Goal: Task Accomplishment & Management: Manage account settings

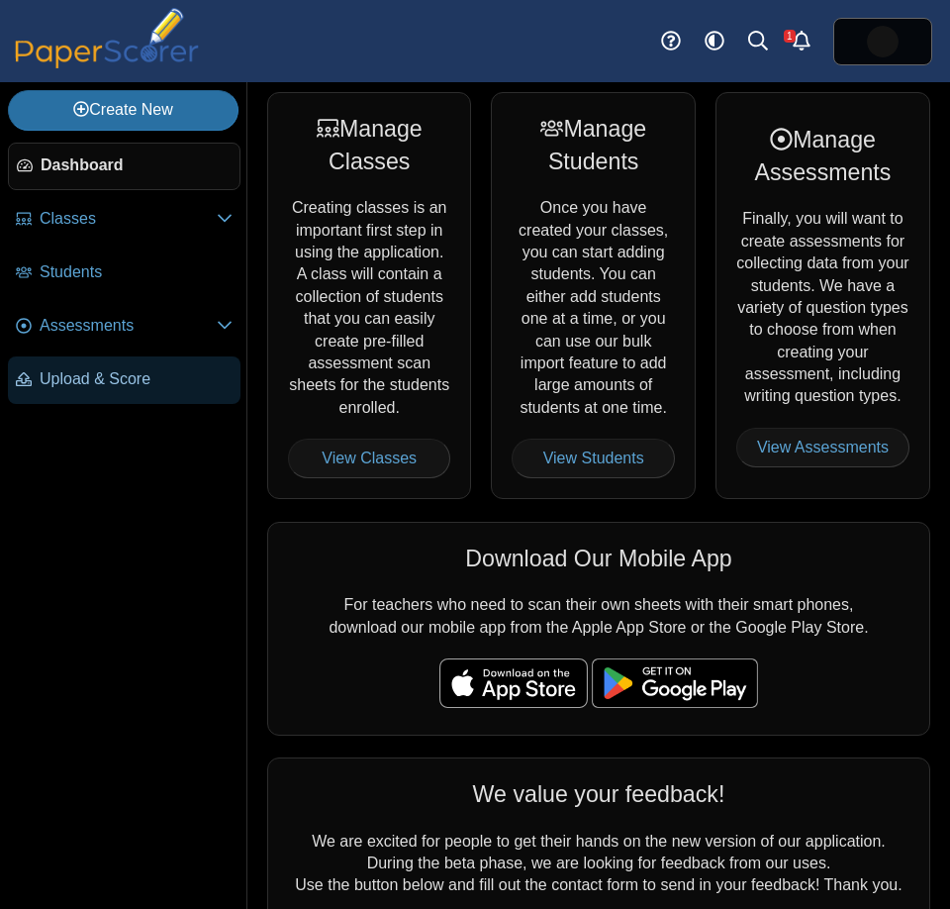
click at [61, 377] on span "Upload & Score" at bounding box center [136, 379] width 193 height 22
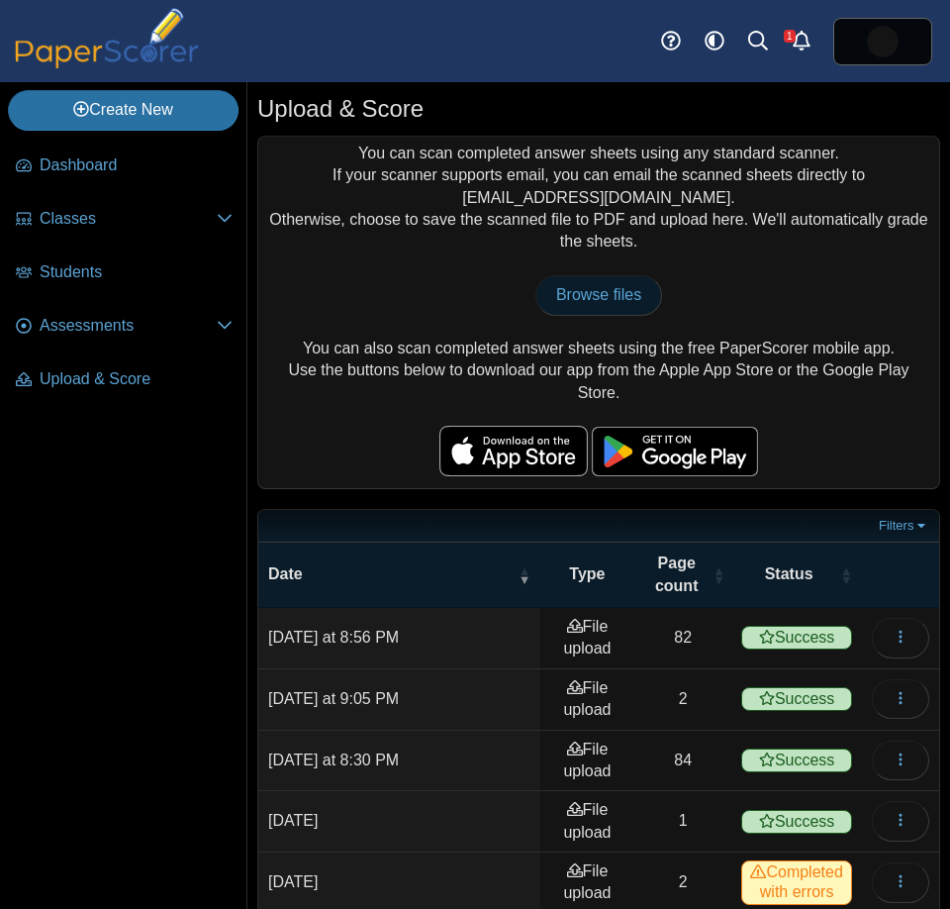
click at [601, 287] on span "Browse files" at bounding box center [598, 294] width 85 height 17
type input "**********"
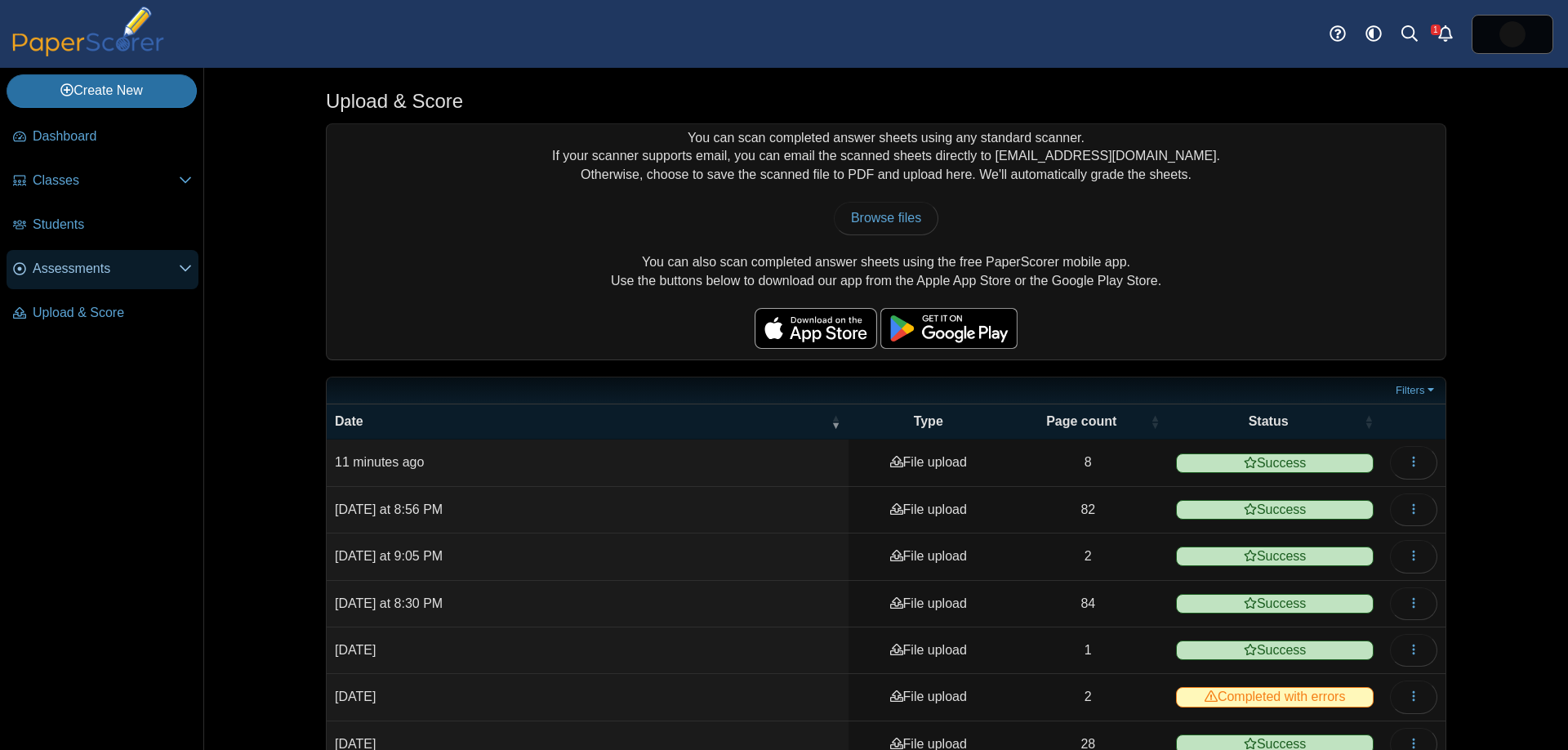
click at [82, 270] on span "Assessments" at bounding box center [106, 269] width 146 height 18
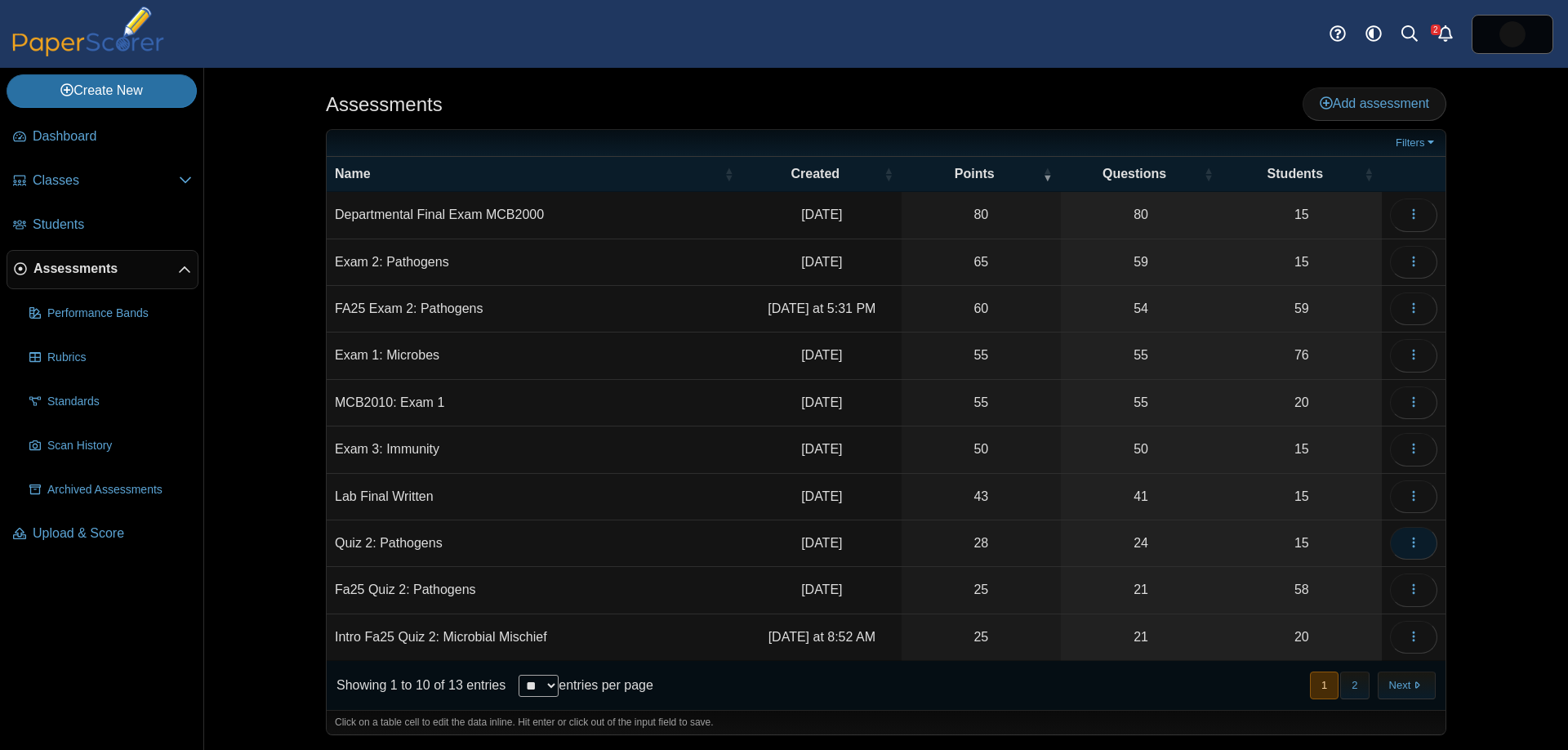
click at [1417, 546] on icon "button" at bounding box center [1414, 542] width 13 height 13
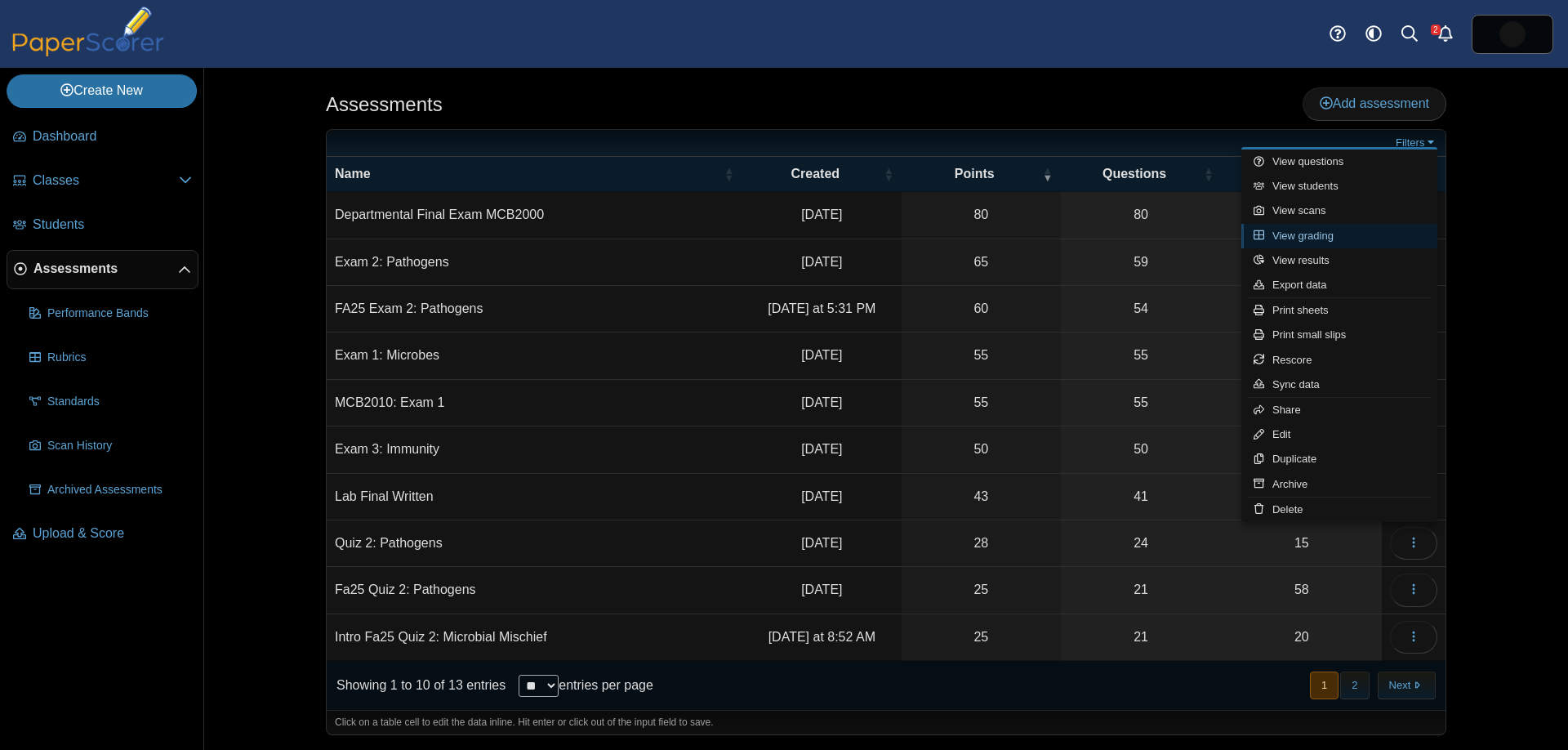
click at [1370, 236] on link "View grading" at bounding box center [1339, 236] width 196 height 25
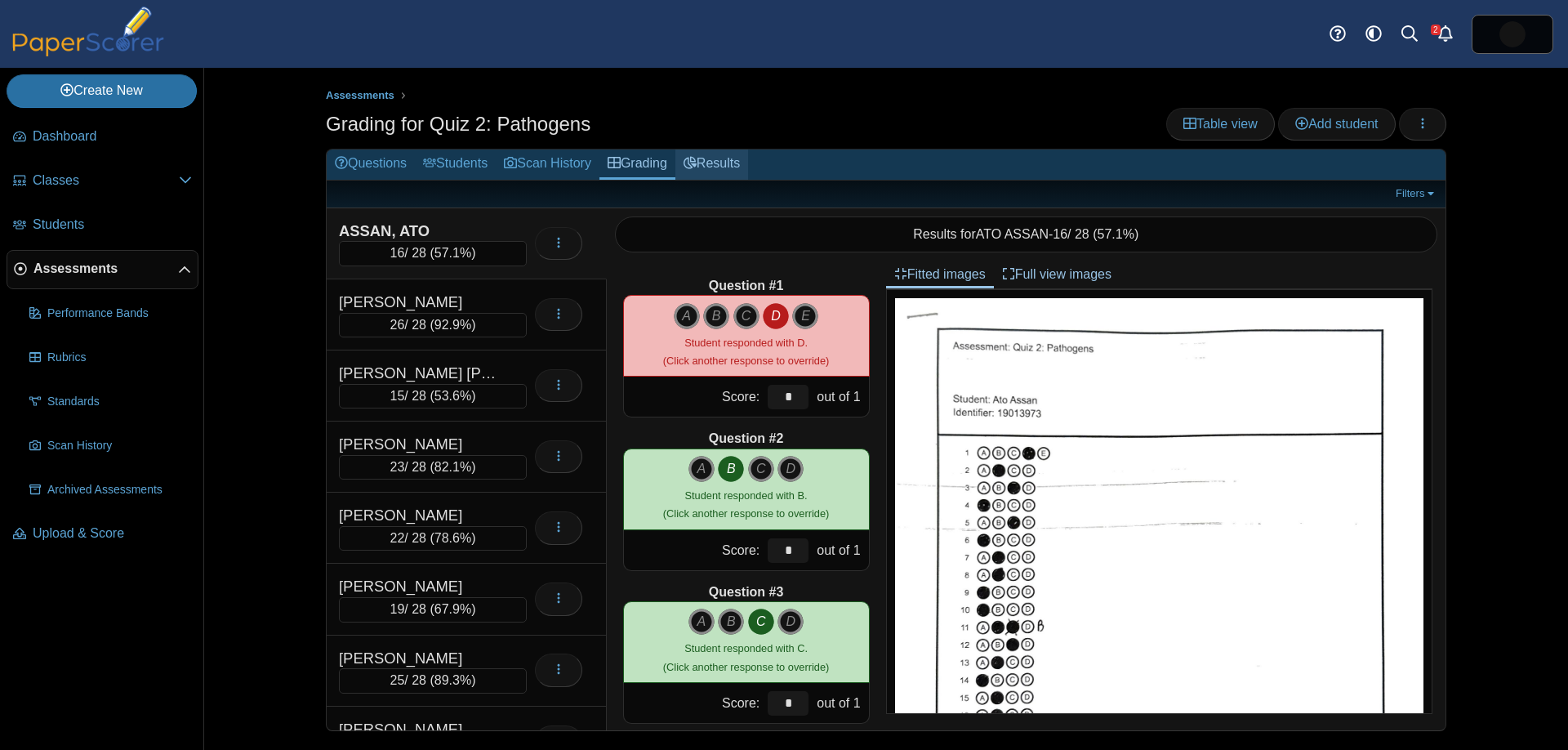
click at [716, 164] on link "Results" at bounding box center [711, 164] width 73 height 31
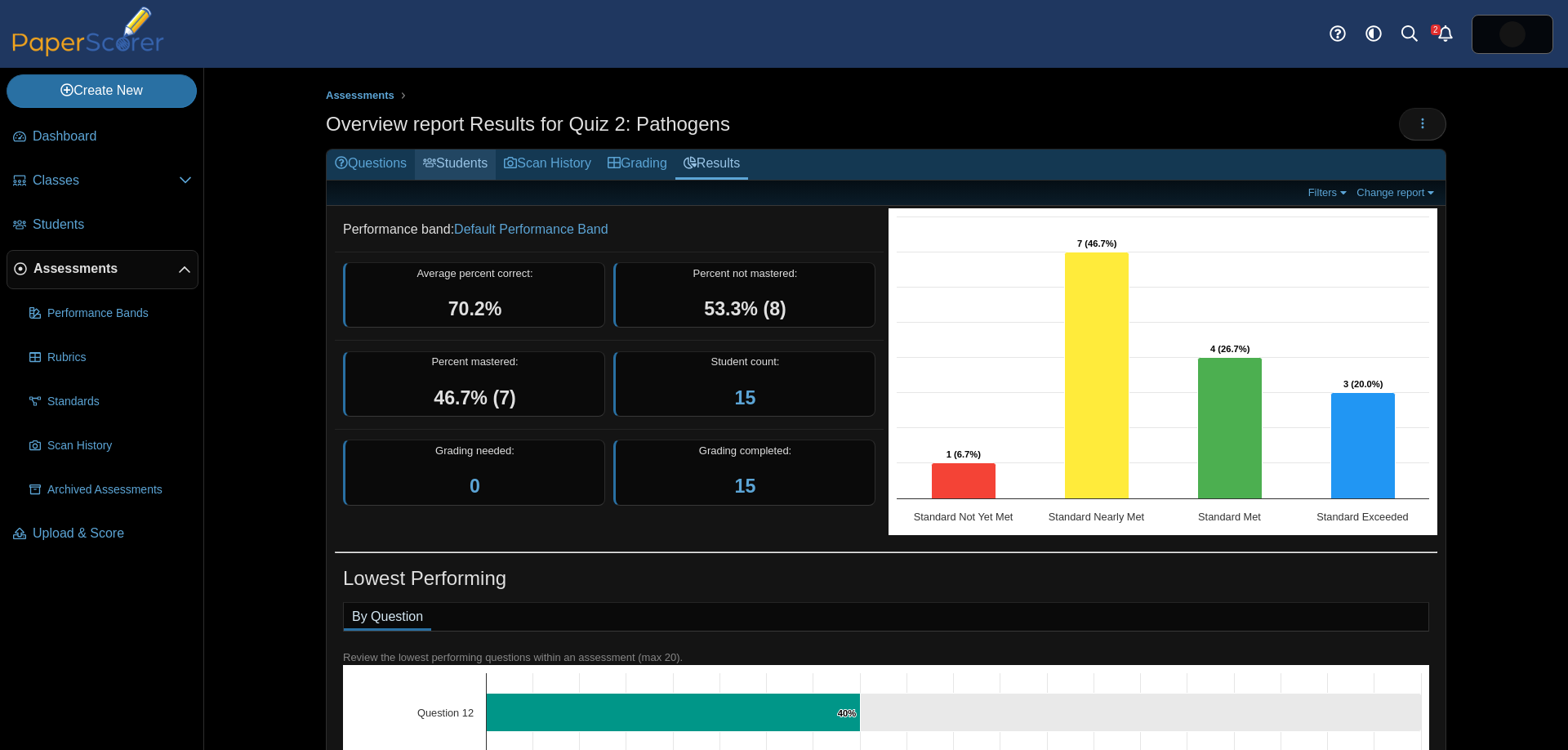
click at [445, 159] on link "Students" at bounding box center [456, 164] width 81 height 31
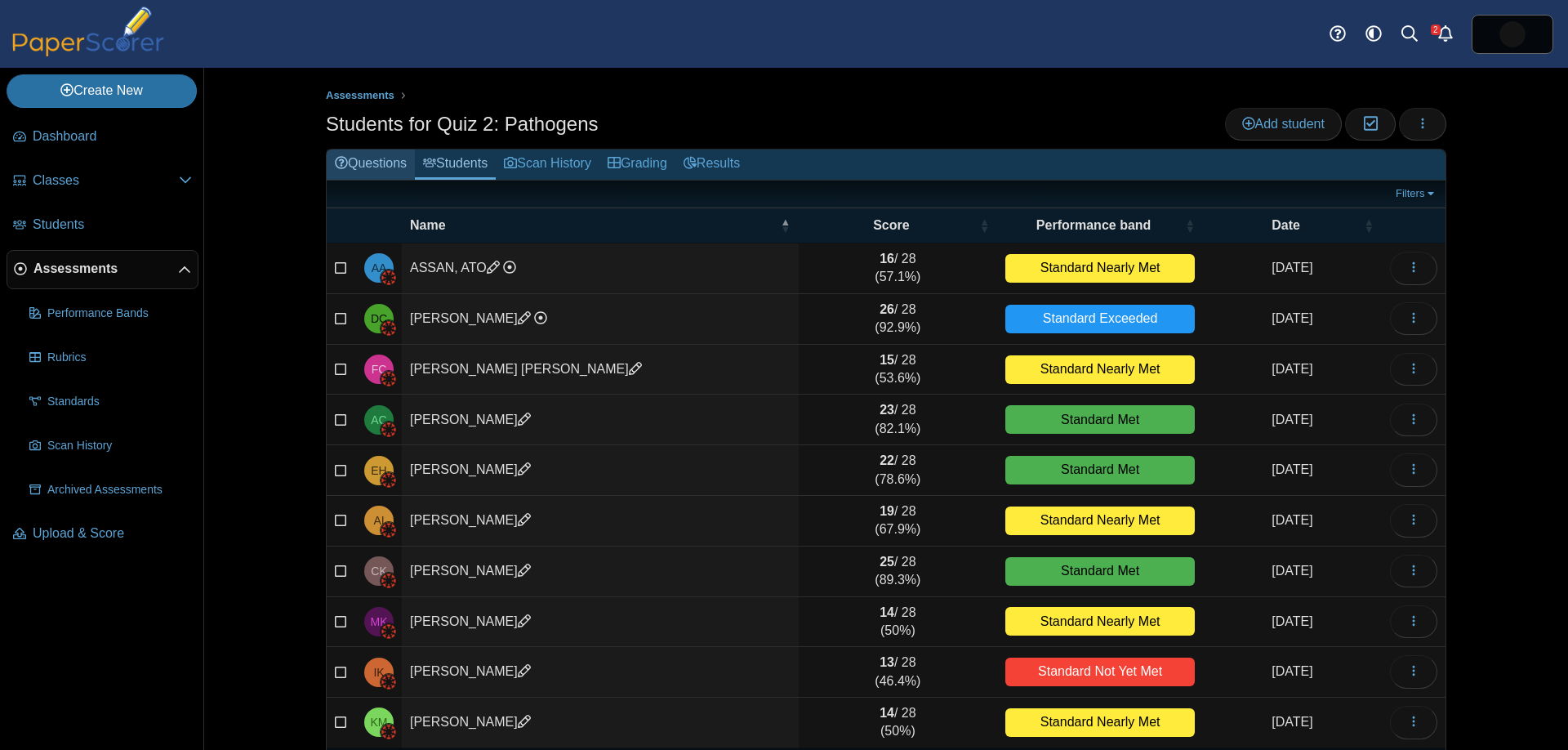
click at [346, 158] on use at bounding box center [342, 163] width 13 height 13
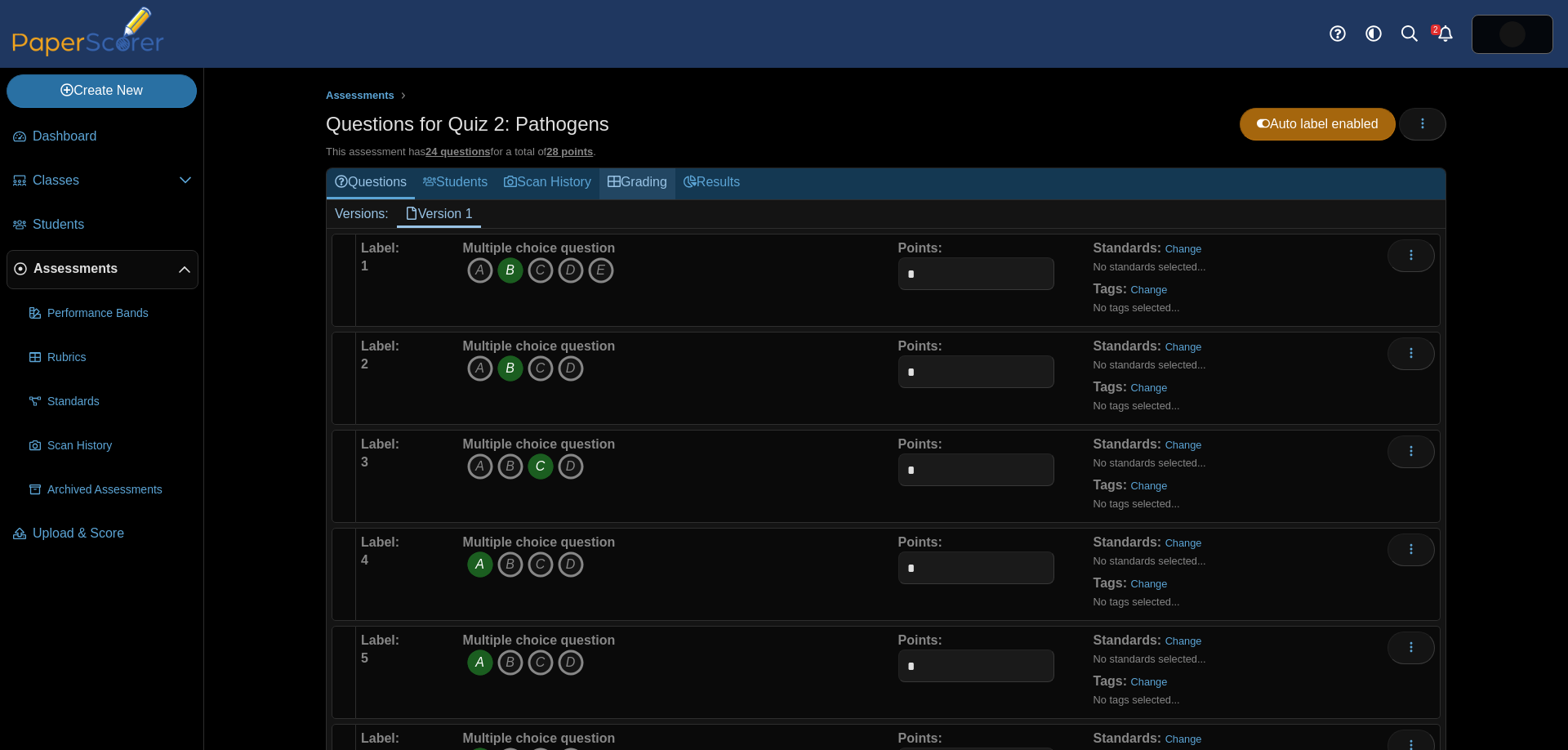
click at [670, 179] on link "Grading" at bounding box center [637, 183] width 76 height 31
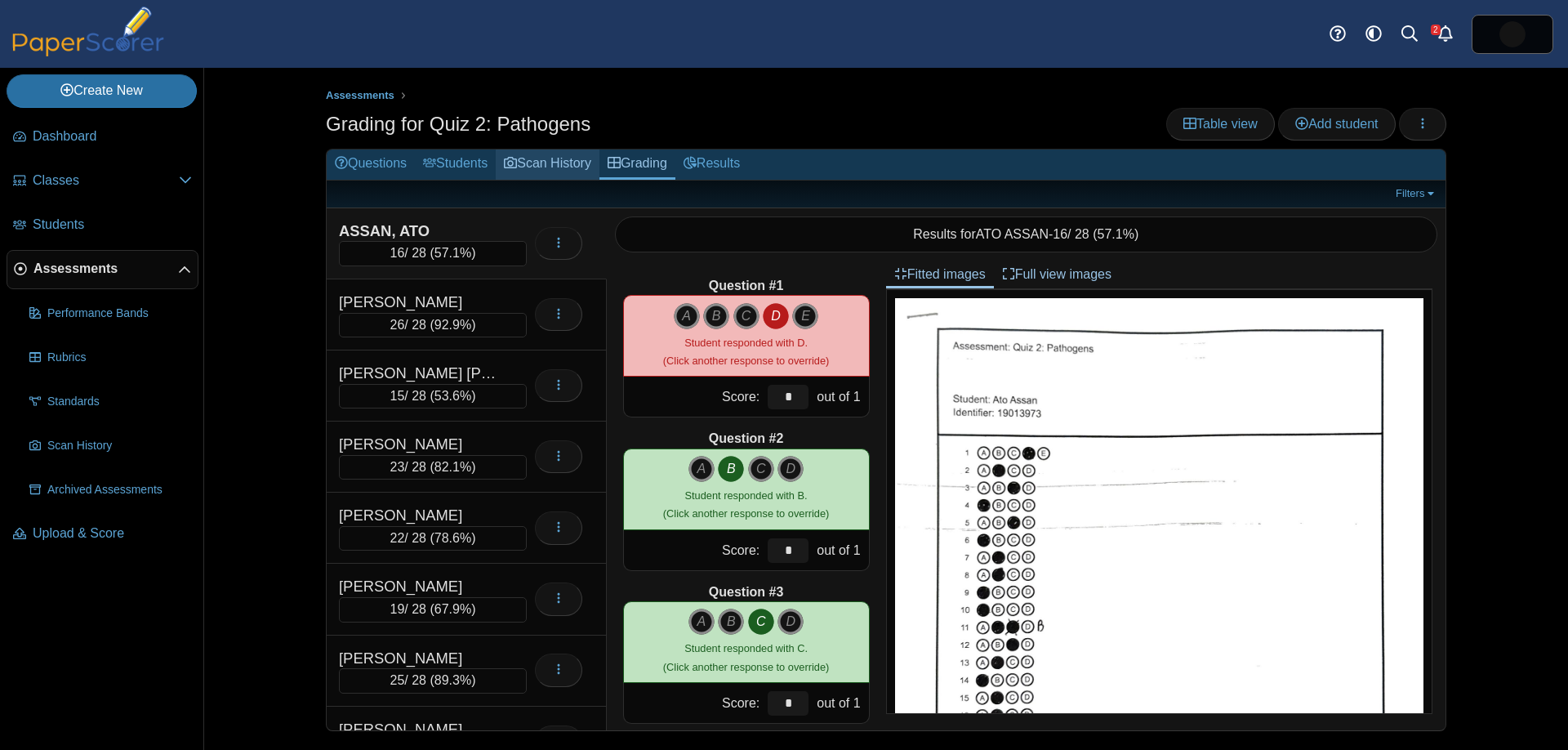
click at [570, 166] on link "Scan History" at bounding box center [548, 164] width 104 height 31
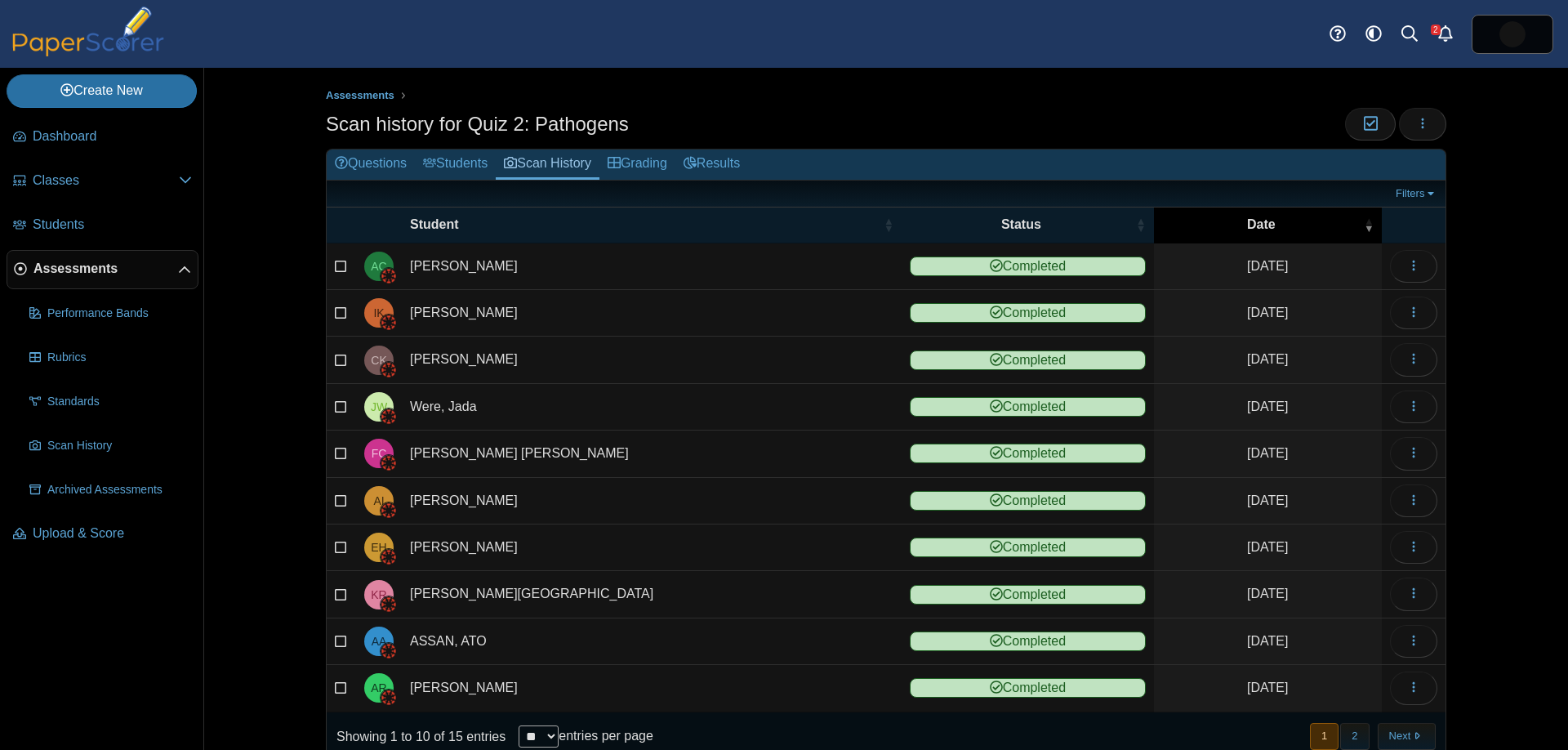
click at [1302, 227] on span "Date" at bounding box center [1261, 224] width 199 height 18
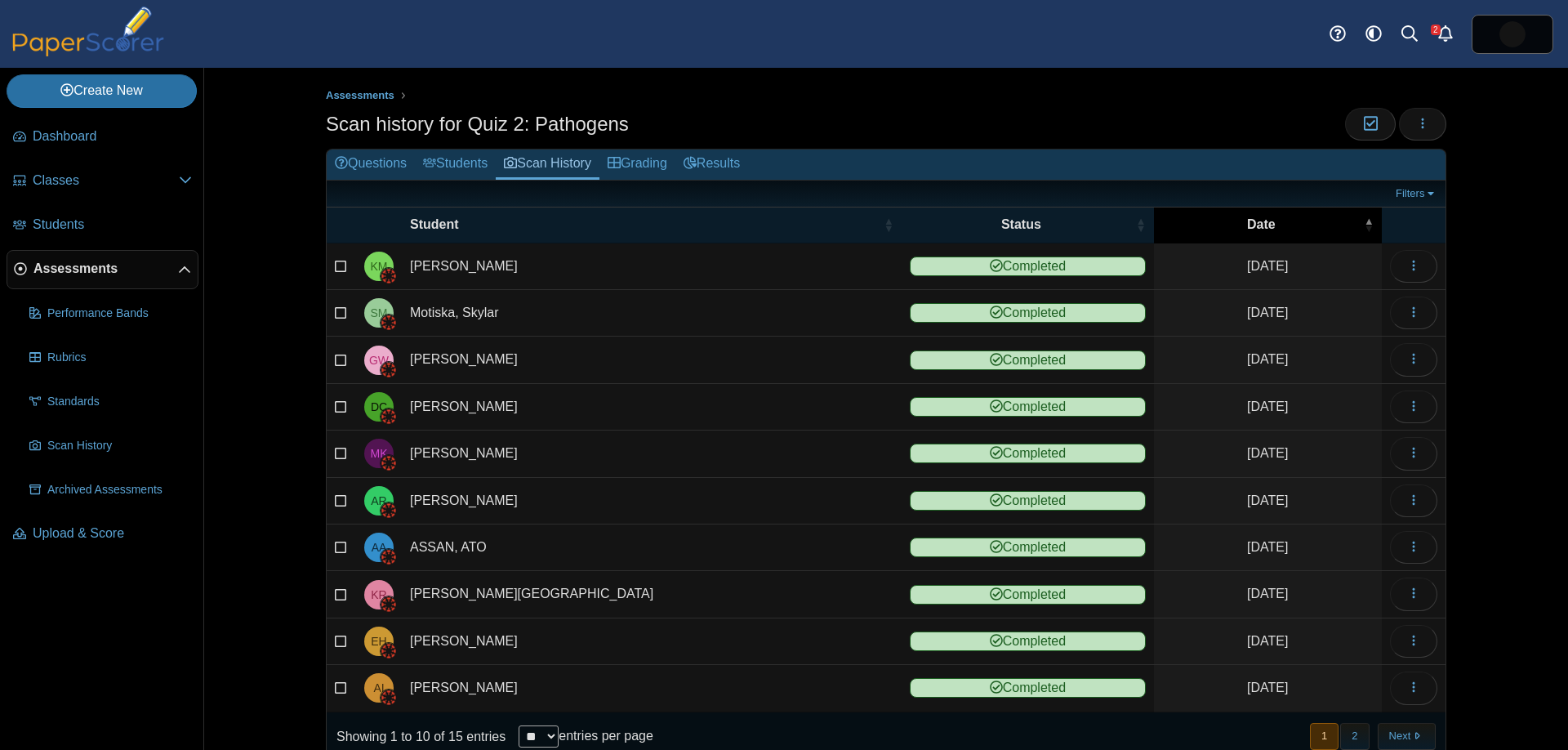
click at [1299, 229] on span "Date" at bounding box center [1261, 224] width 199 height 18
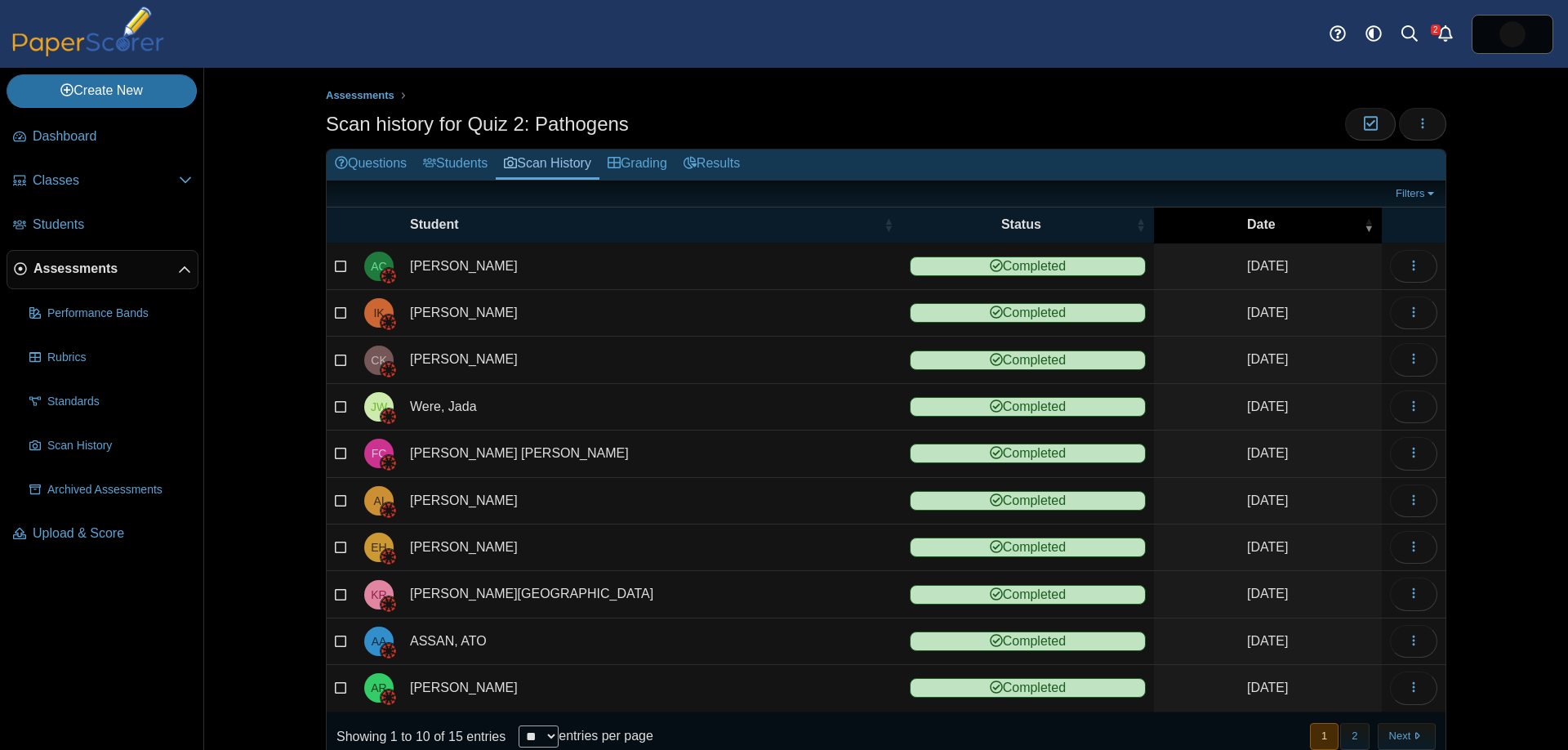
click at [1299, 229] on span "Date" at bounding box center [1261, 224] width 199 height 18
click at [1298, 229] on span "Date" at bounding box center [1261, 224] width 199 height 18
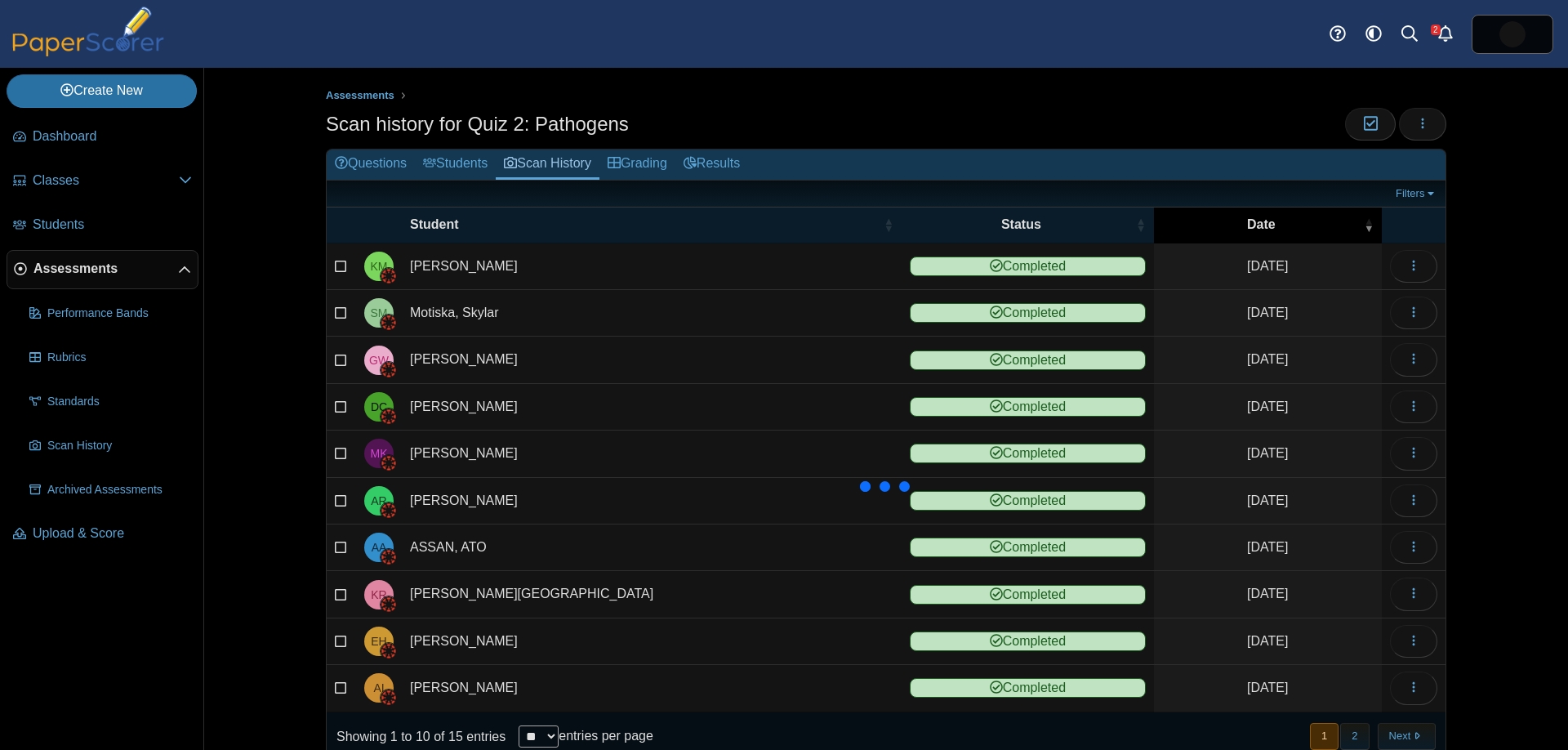
click at [1298, 229] on span "Date" at bounding box center [1261, 224] width 199 height 18
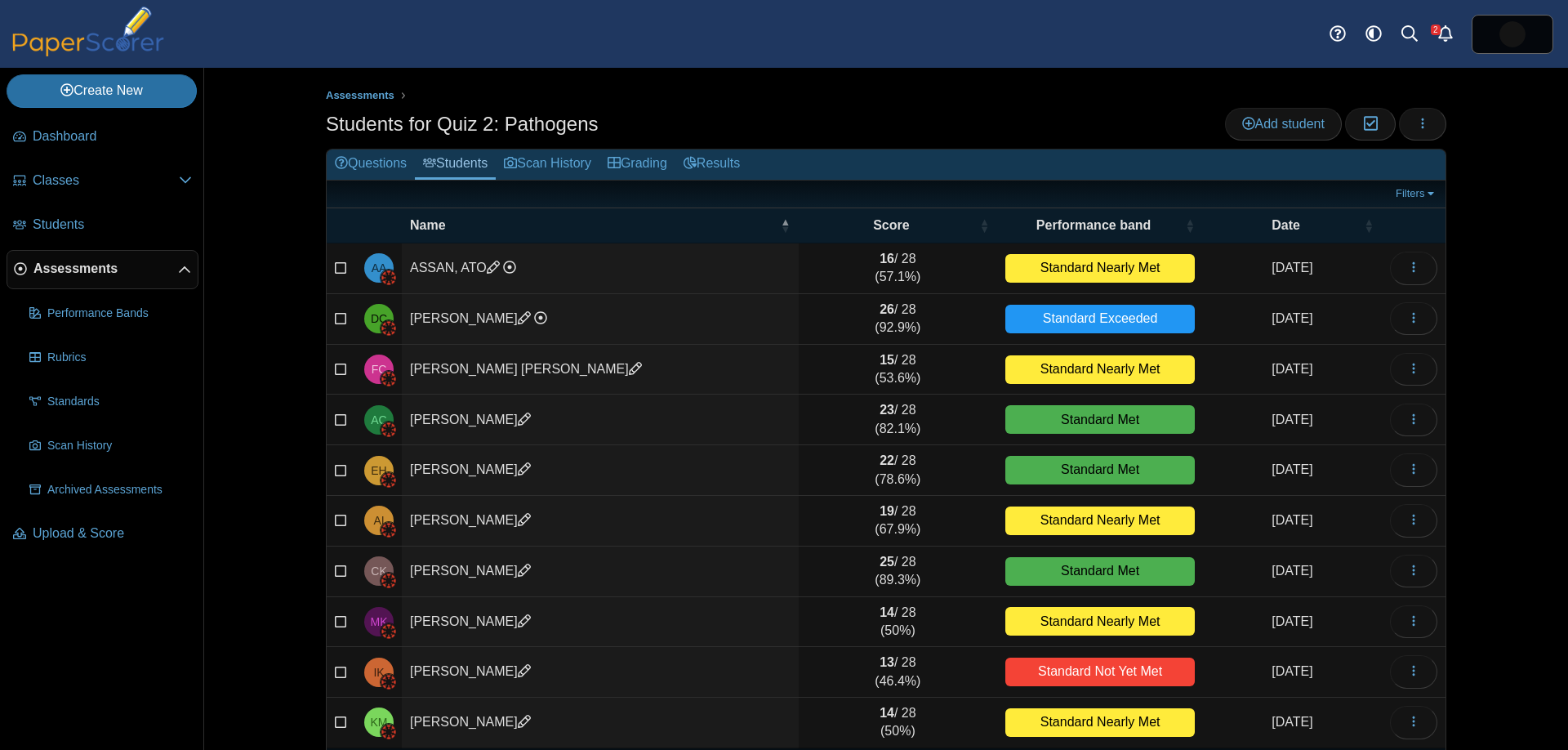
click at [108, 271] on span "Assessments" at bounding box center [106, 269] width 144 height 18
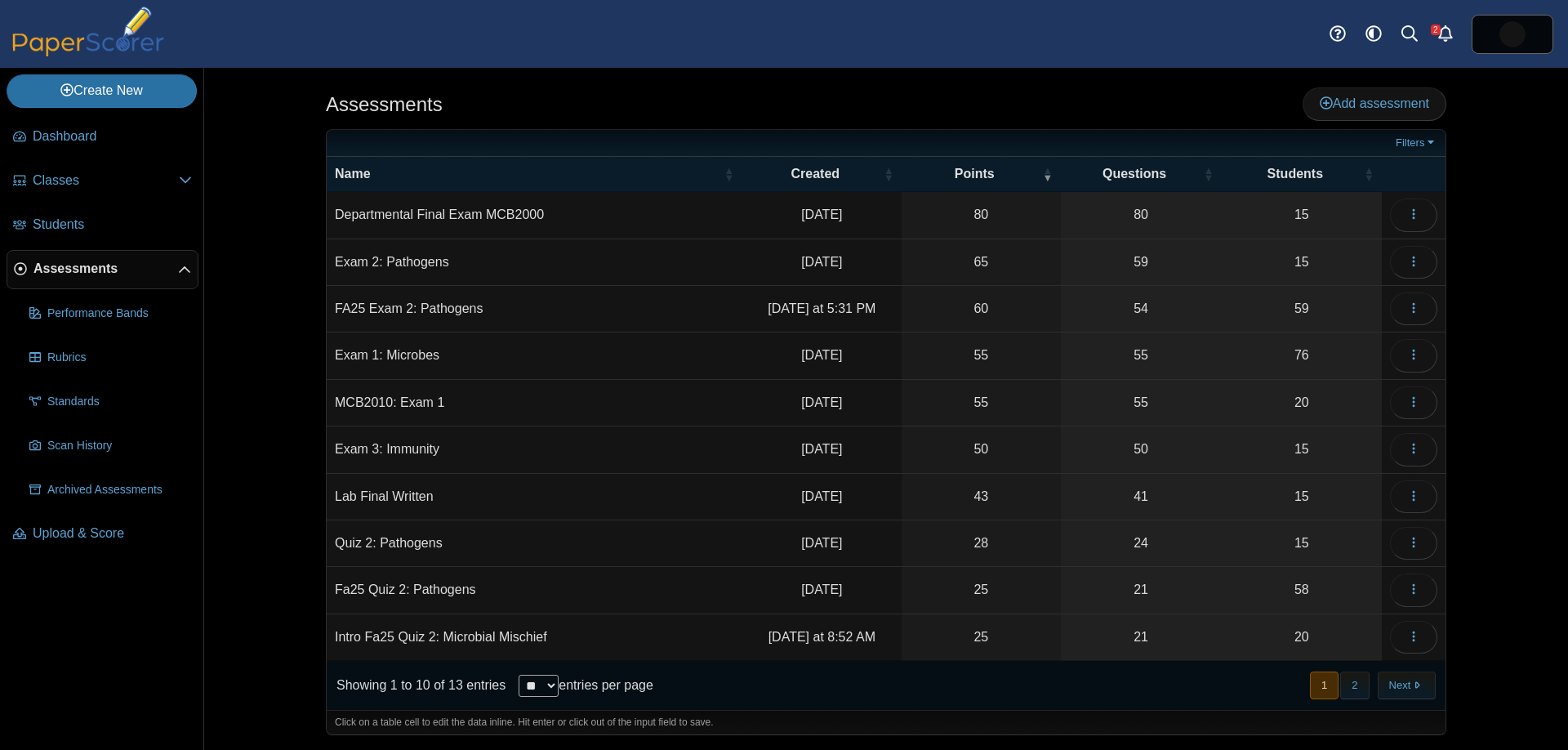
scroll to position [1, 0]
click at [1415, 585] on icon "button" at bounding box center [1414, 588] width 13 height 13
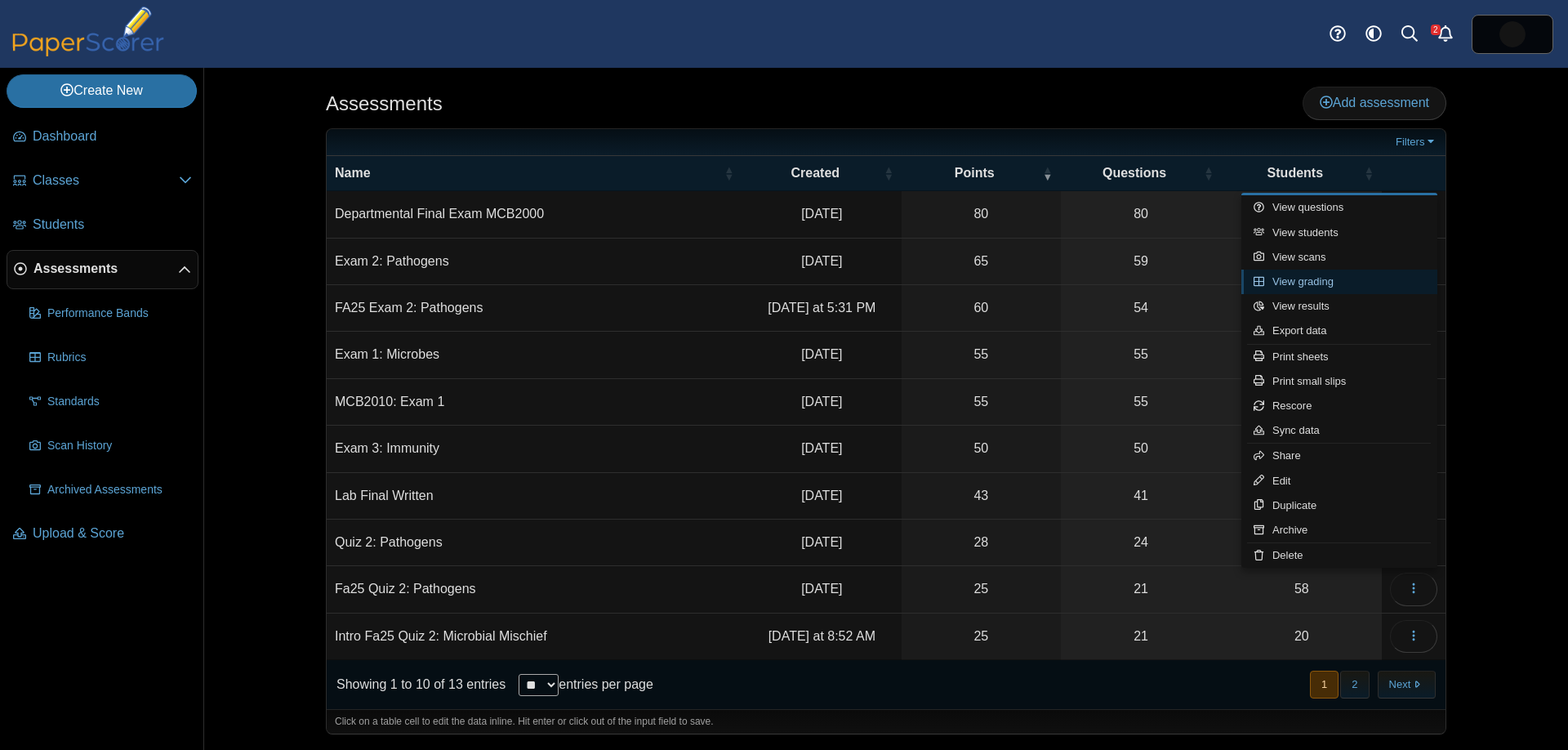
click at [1353, 276] on link "View grading" at bounding box center [1339, 282] width 196 height 25
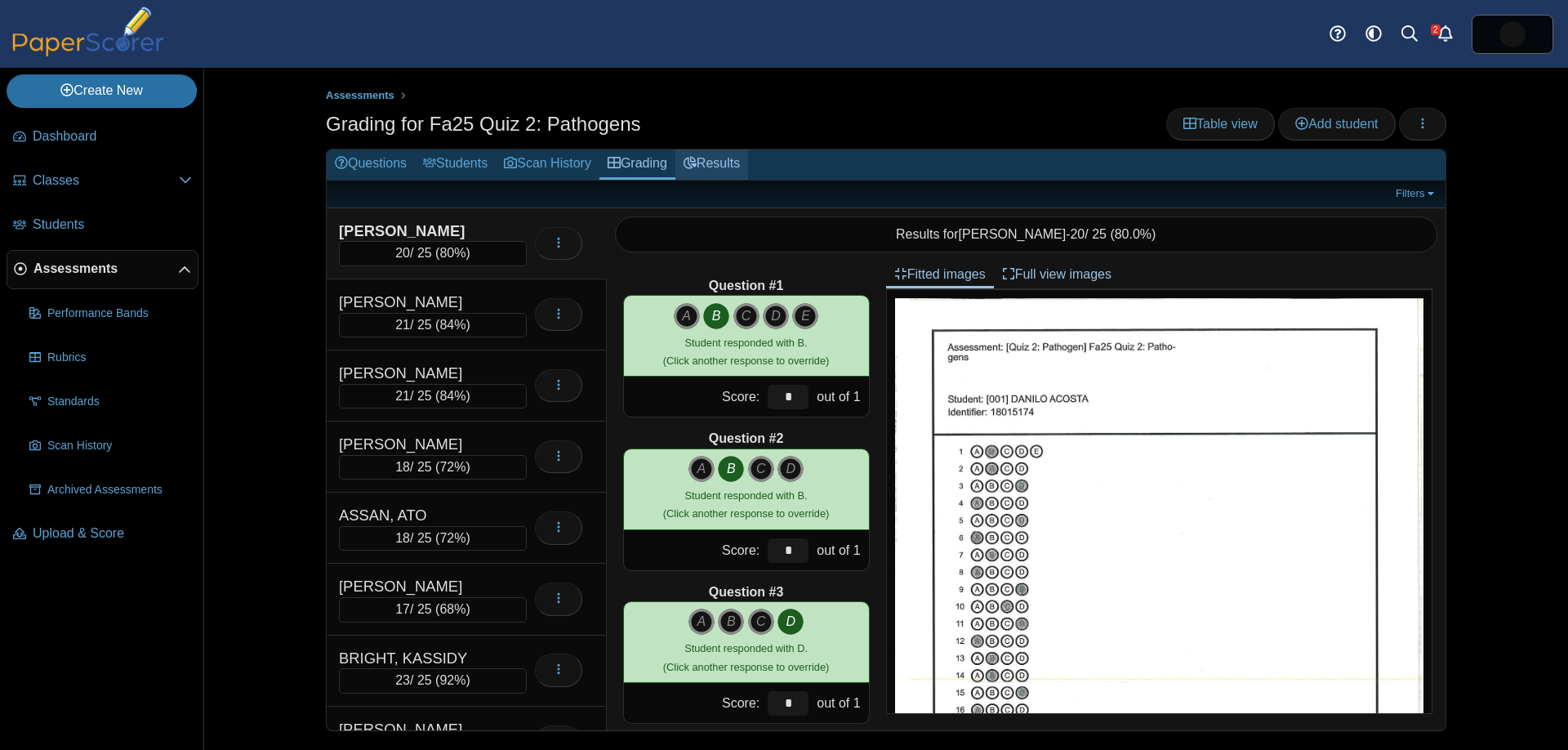
click at [734, 164] on link "Results" at bounding box center [711, 164] width 73 height 31
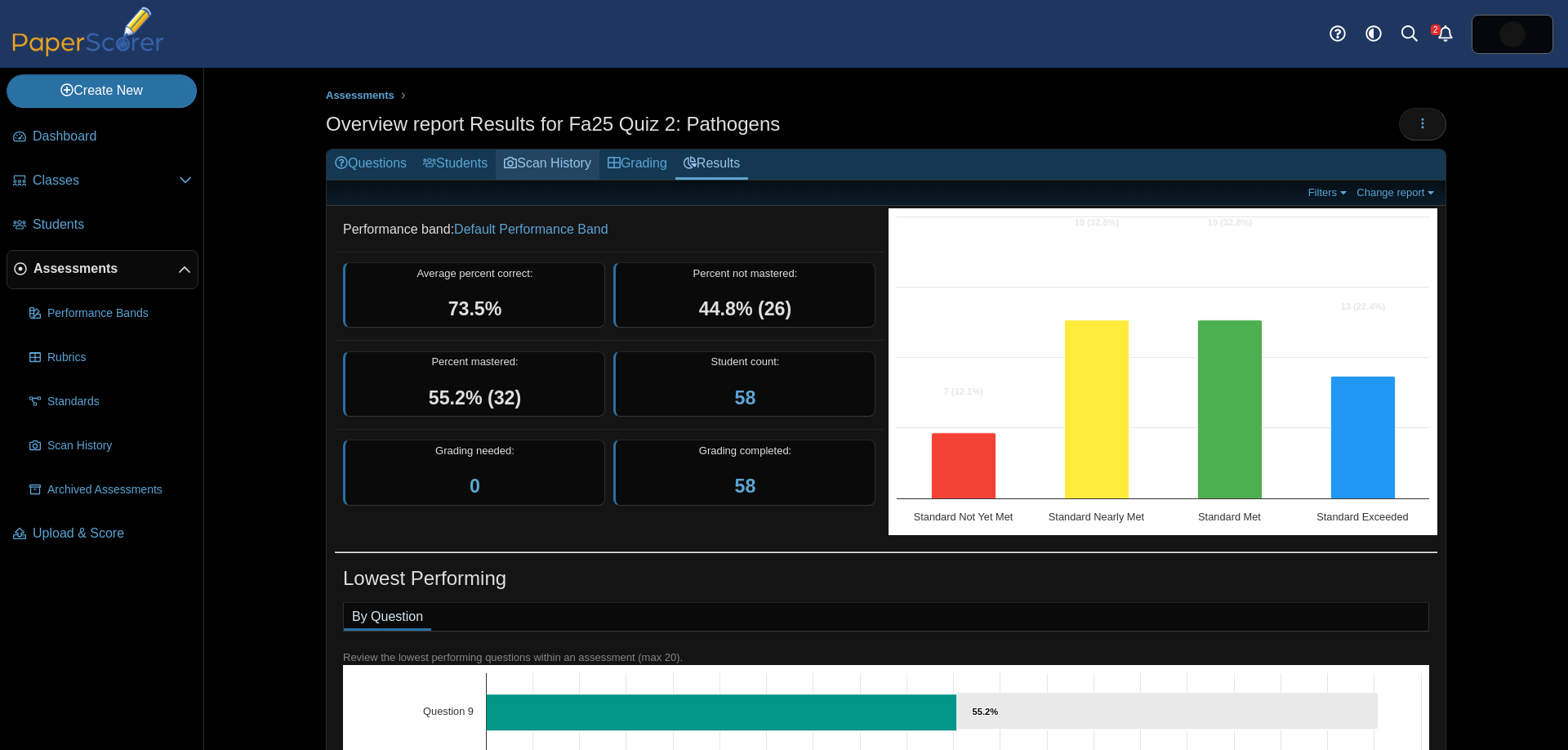
click at [541, 166] on link "Scan History" at bounding box center [548, 164] width 104 height 31
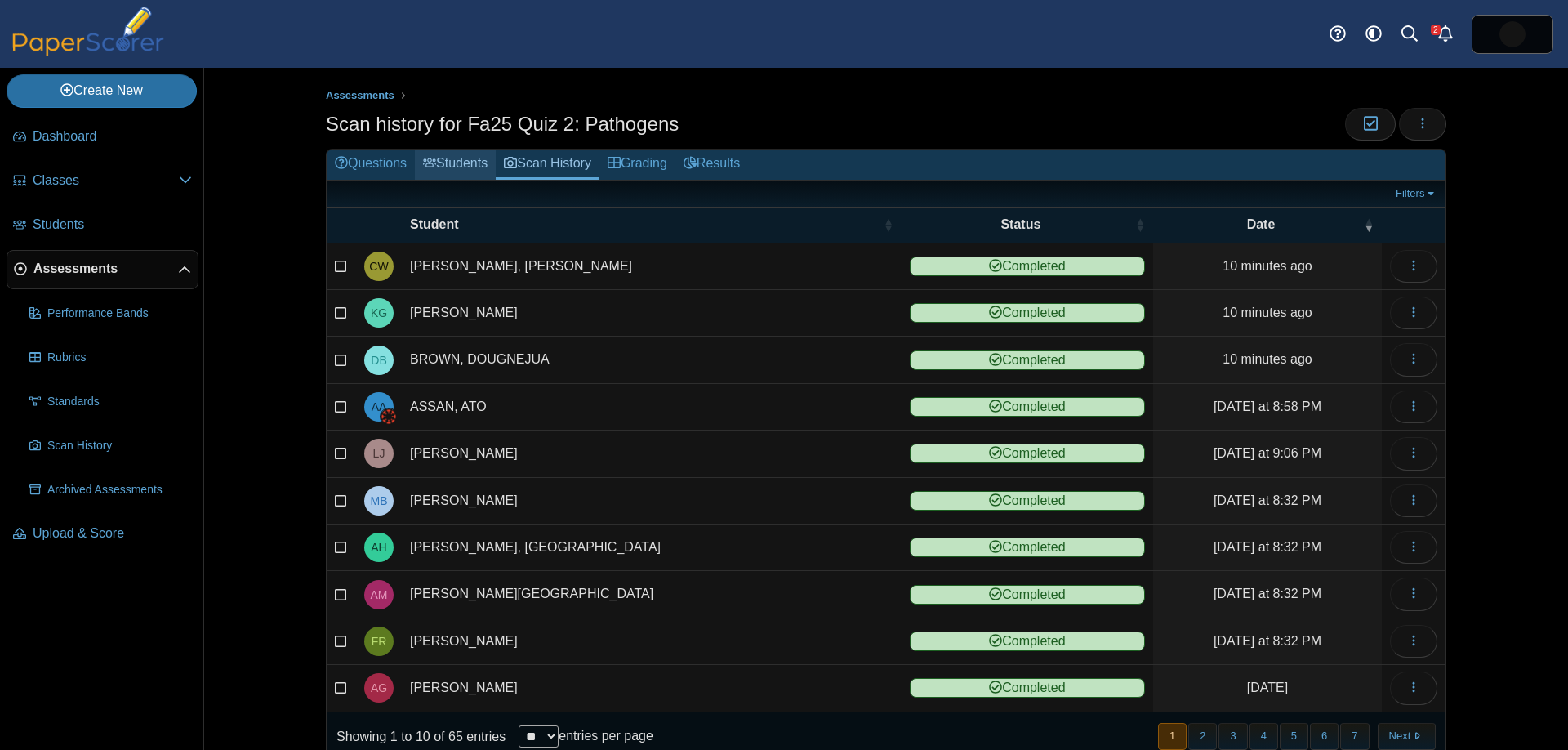
click at [466, 160] on link "Students" at bounding box center [456, 164] width 81 height 31
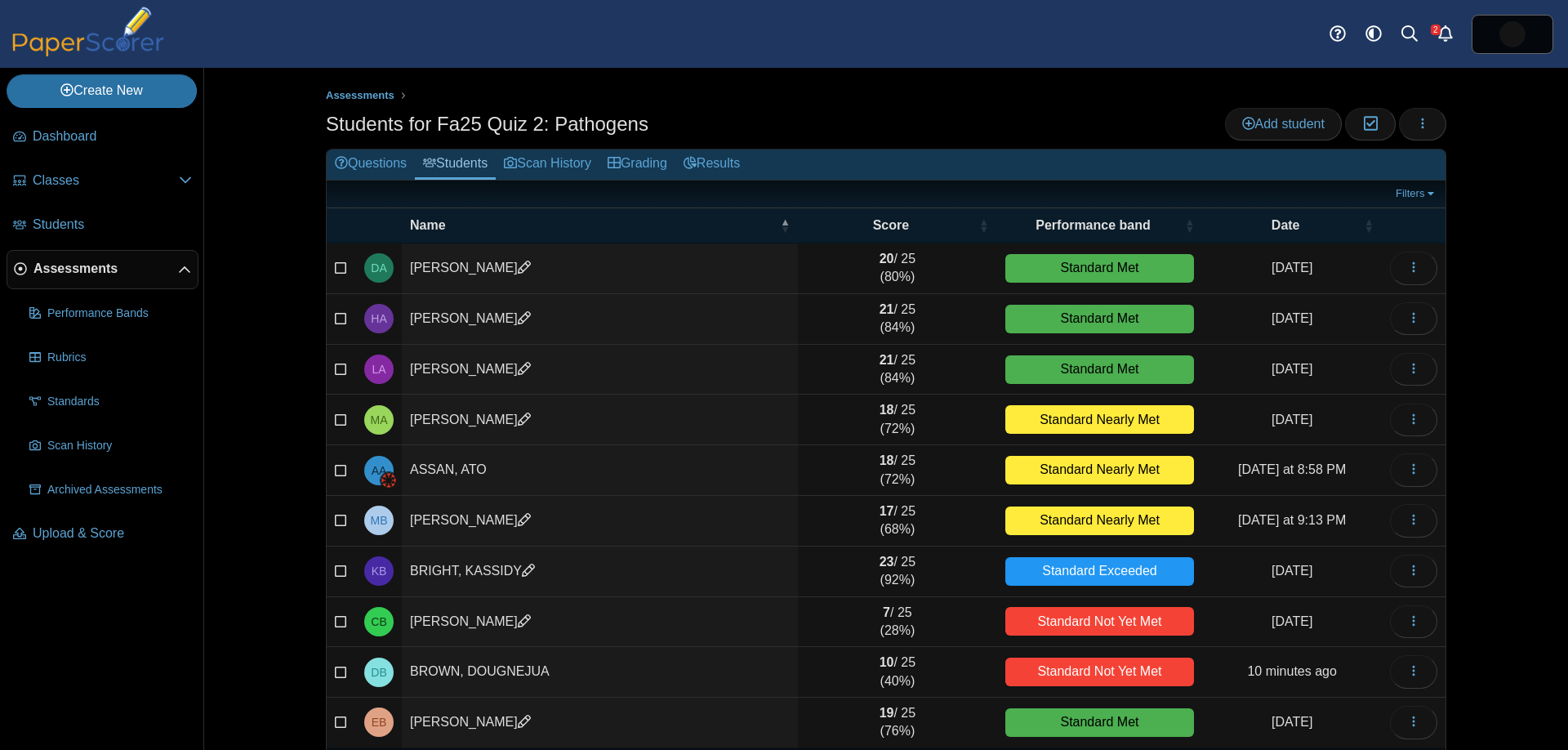
click at [545, 163] on link "Scan History" at bounding box center [548, 164] width 104 height 31
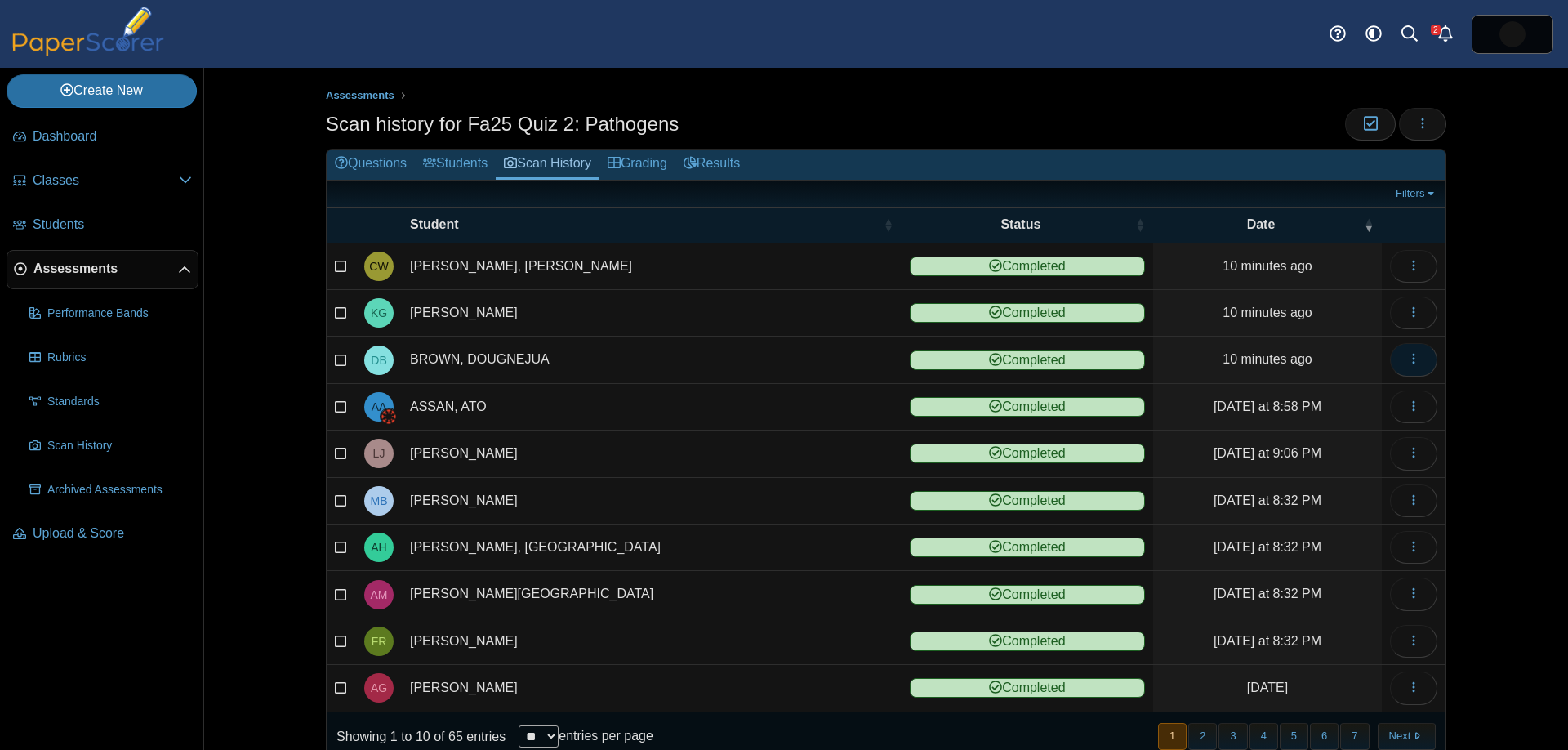
click at [1435, 354] on button "button" at bounding box center [1413, 360] width 47 height 33
click at [1410, 397] on link "View scanned test" at bounding box center [1339, 396] width 196 height 25
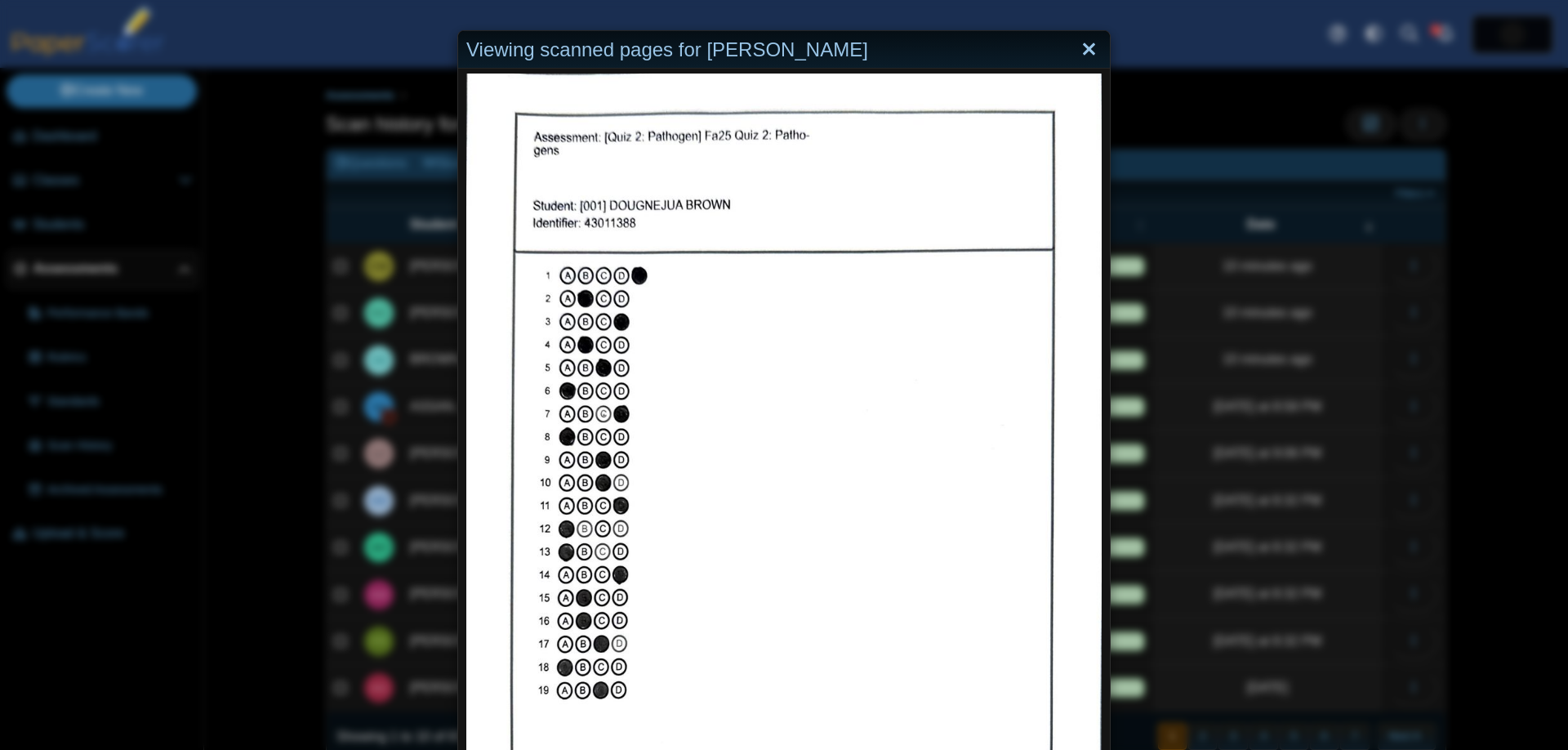
click at [1098, 48] on link "Close" at bounding box center [1089, 50] width 26 height 28
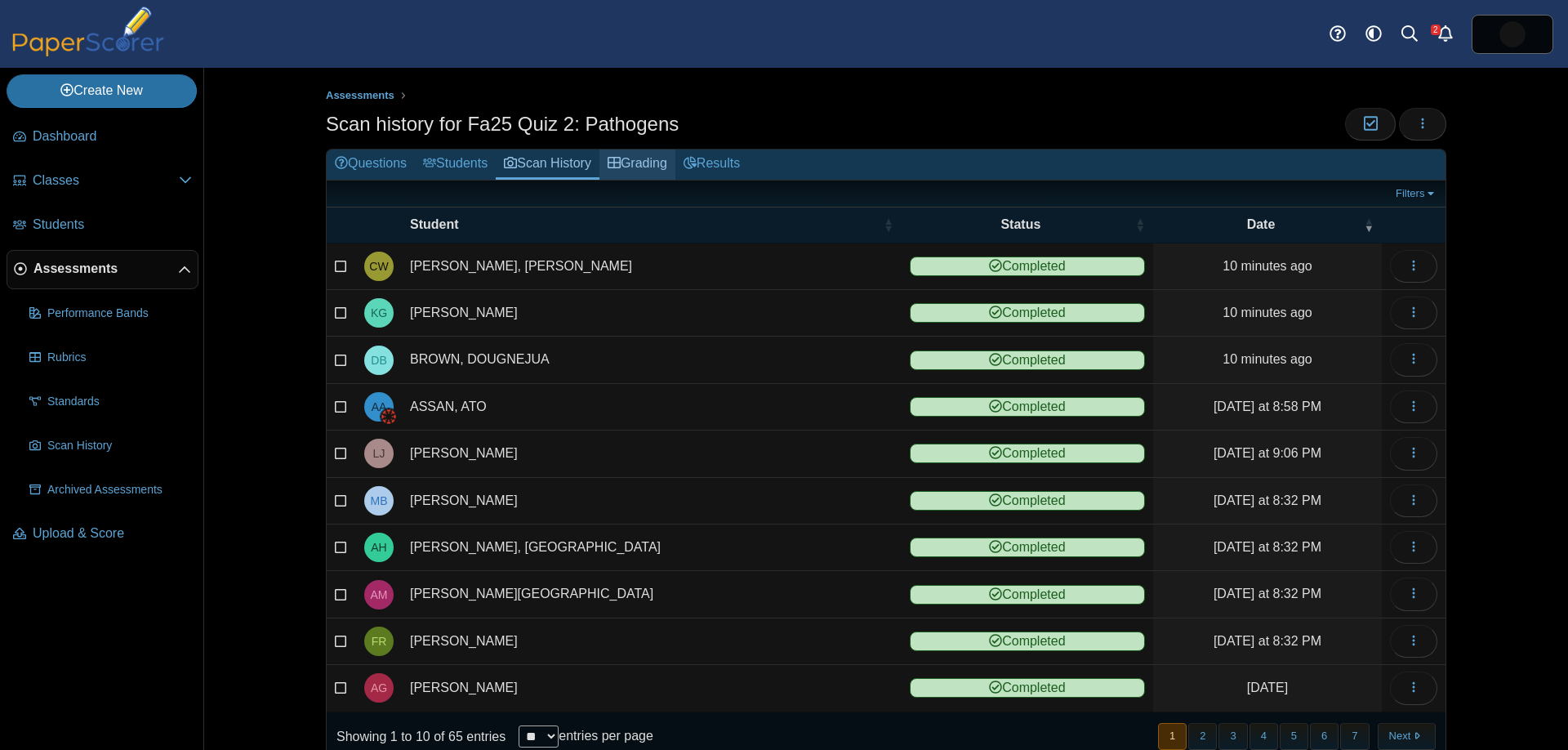
click at [664, 167] on link "Grading" at bounding box center [637, 164] width 76 height 31
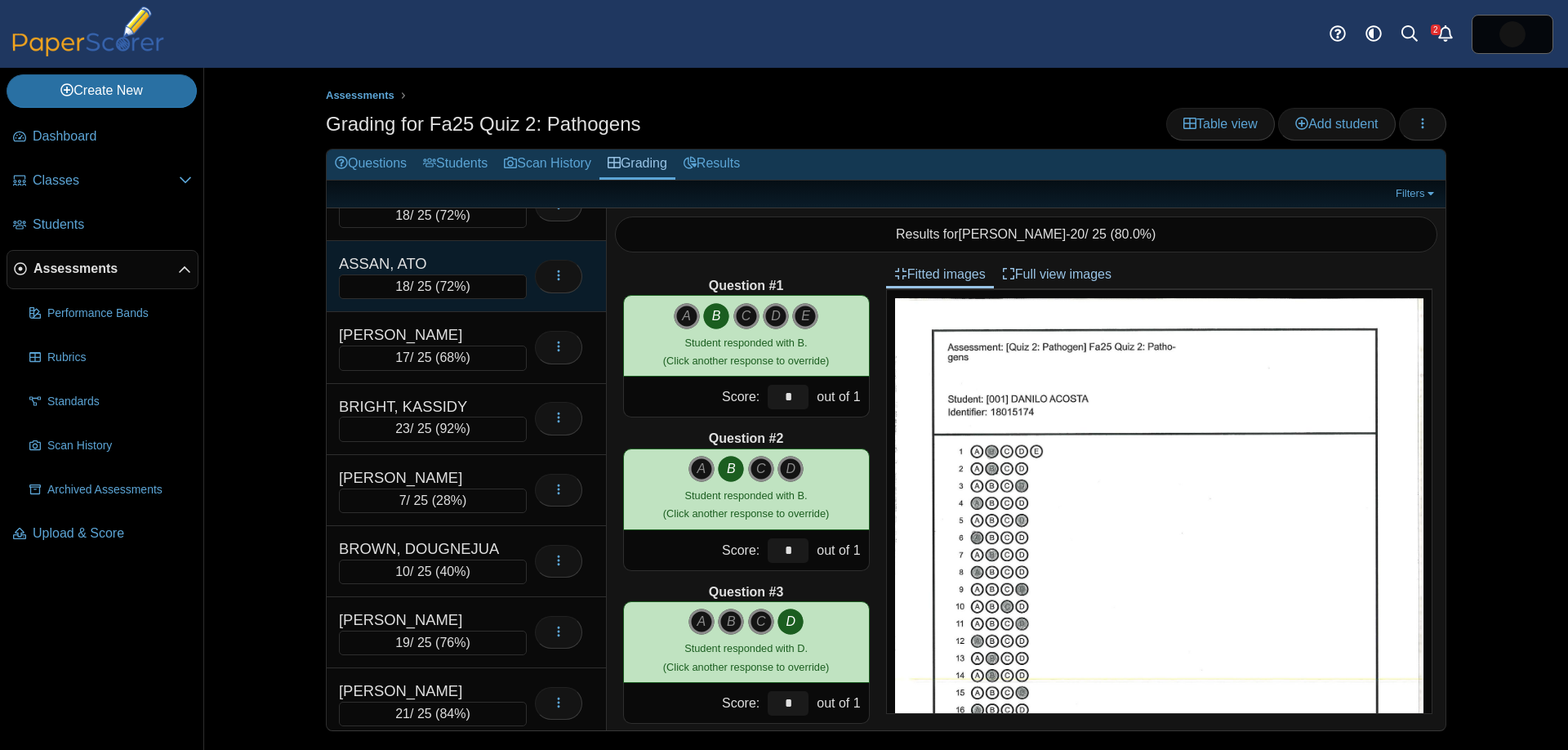
scroll to position [274, 0]
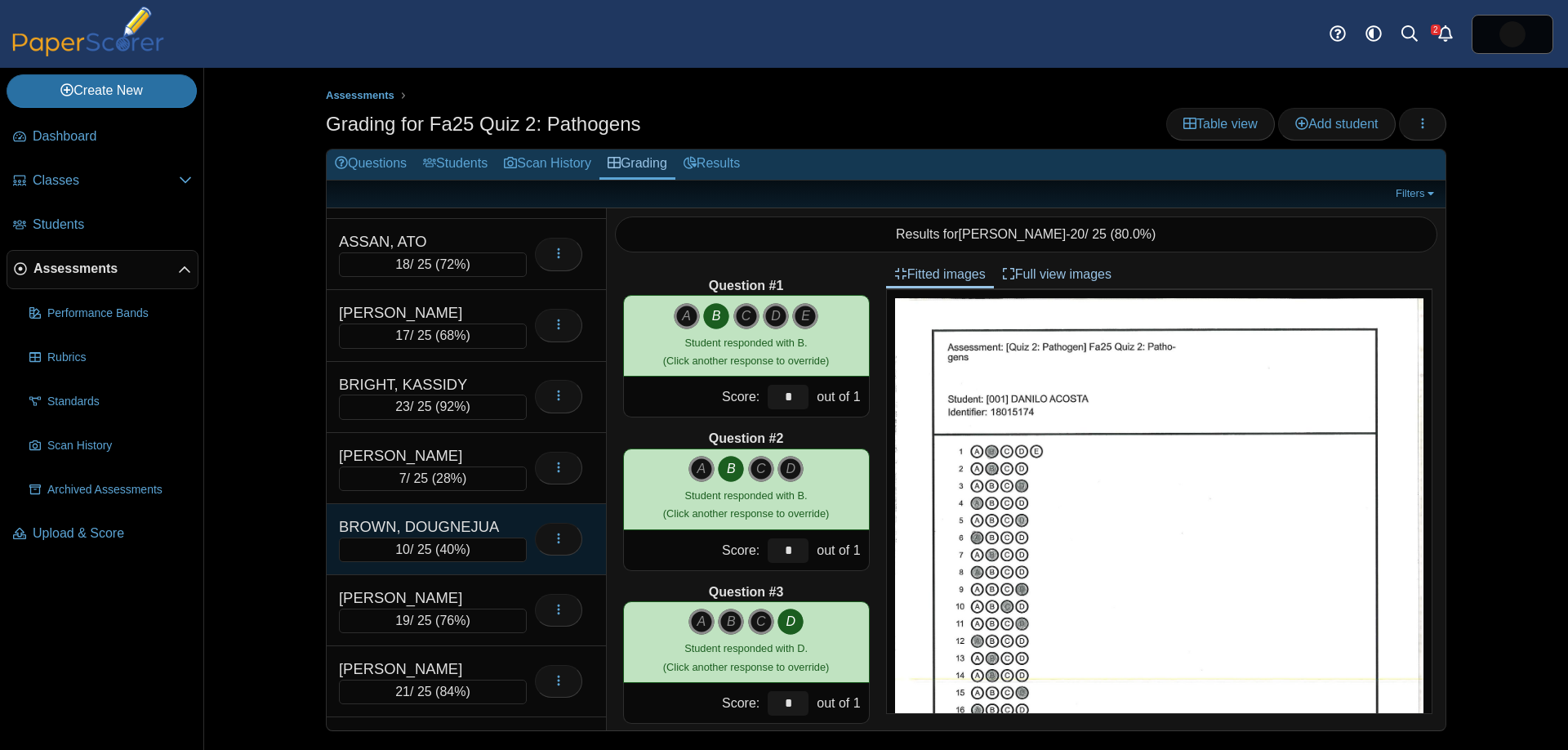
click at [475, 527] on div "BROWN, DOUGNEJUA" at bounding box center [421, 526] width 163 height 21
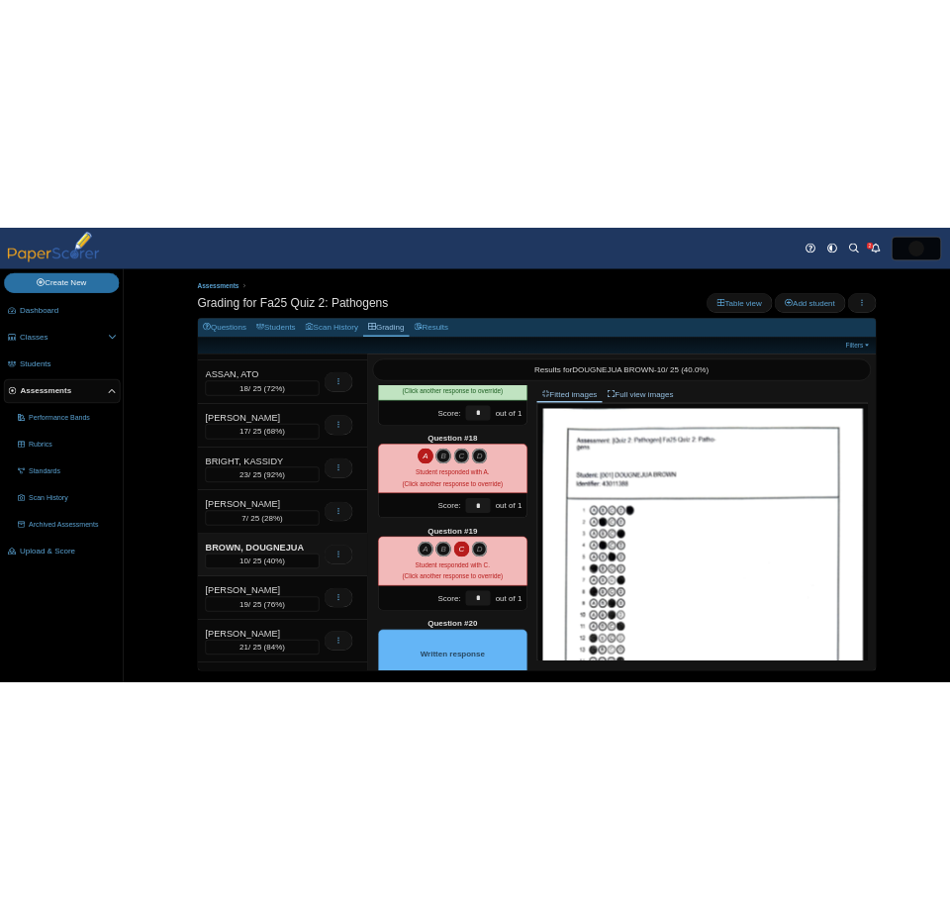
scroll to position [3365, 0]
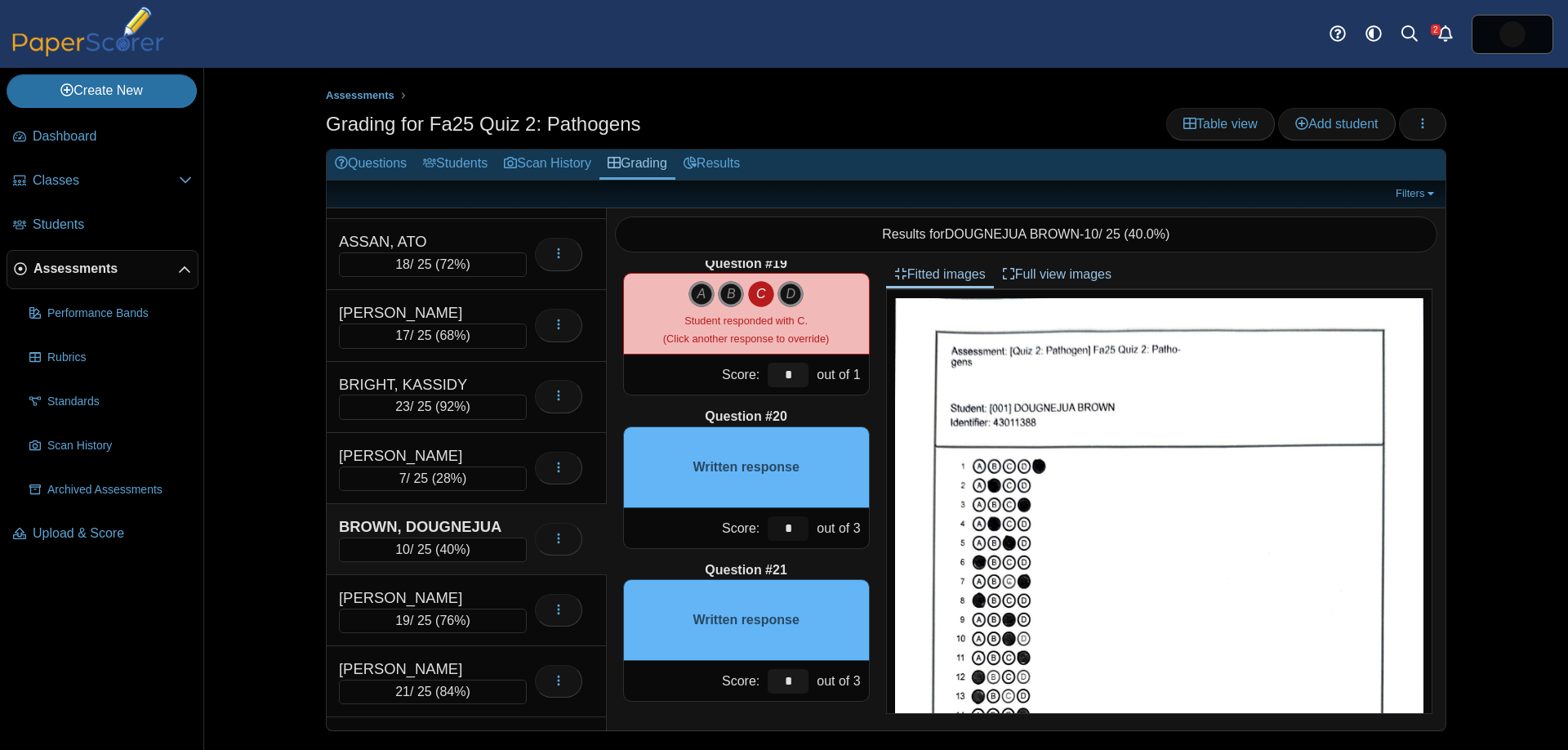
drag, startPoint x: 790, startPoint y: 522, endPoint x: 745, endPoint y: 511, distance: 46.3
click at [755, 516] on div "Score: * out of 3" at bounding box center [746, 528] width 247 height 40
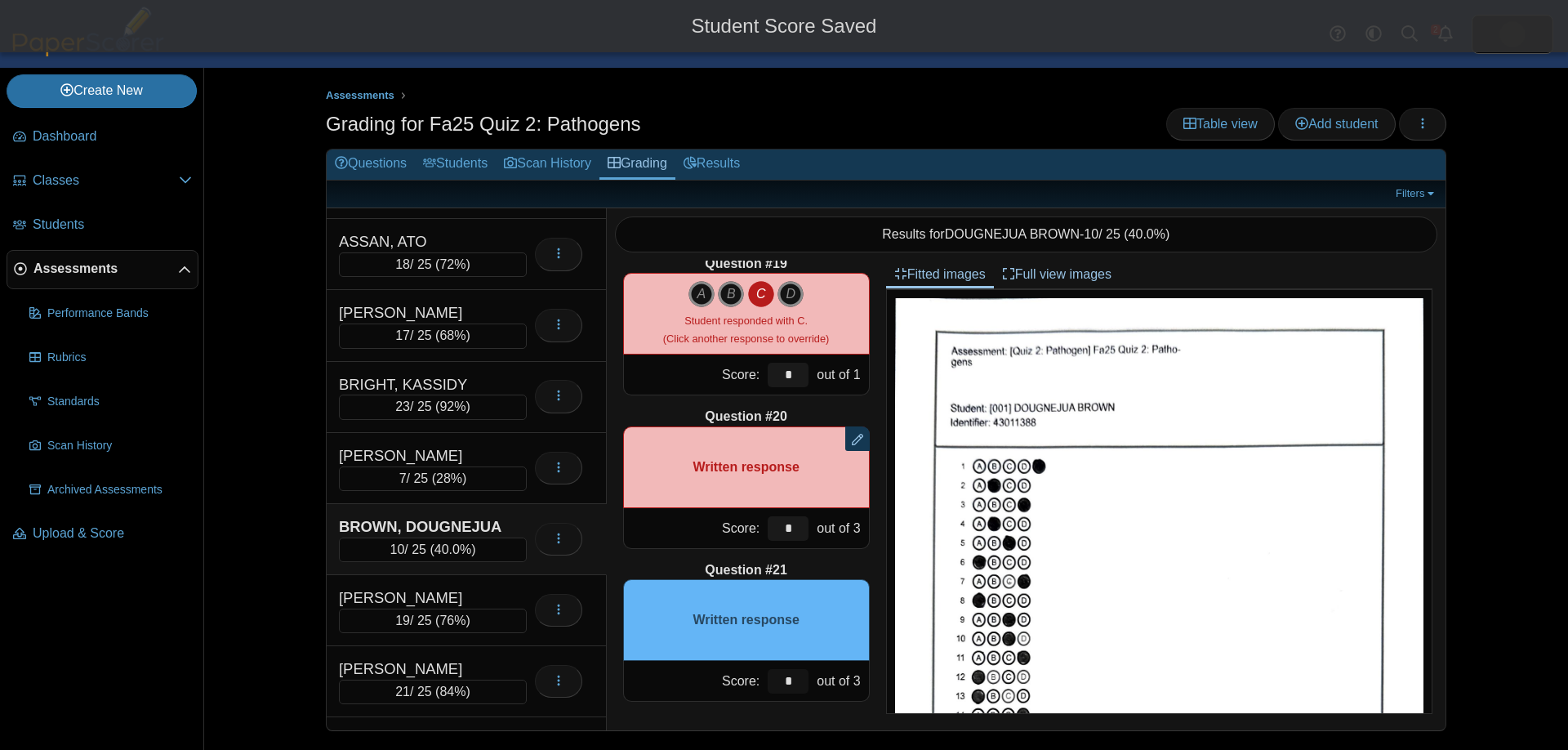
click at [799, 681] on input "*" at bounding box center [787, 682] width 40 height 25
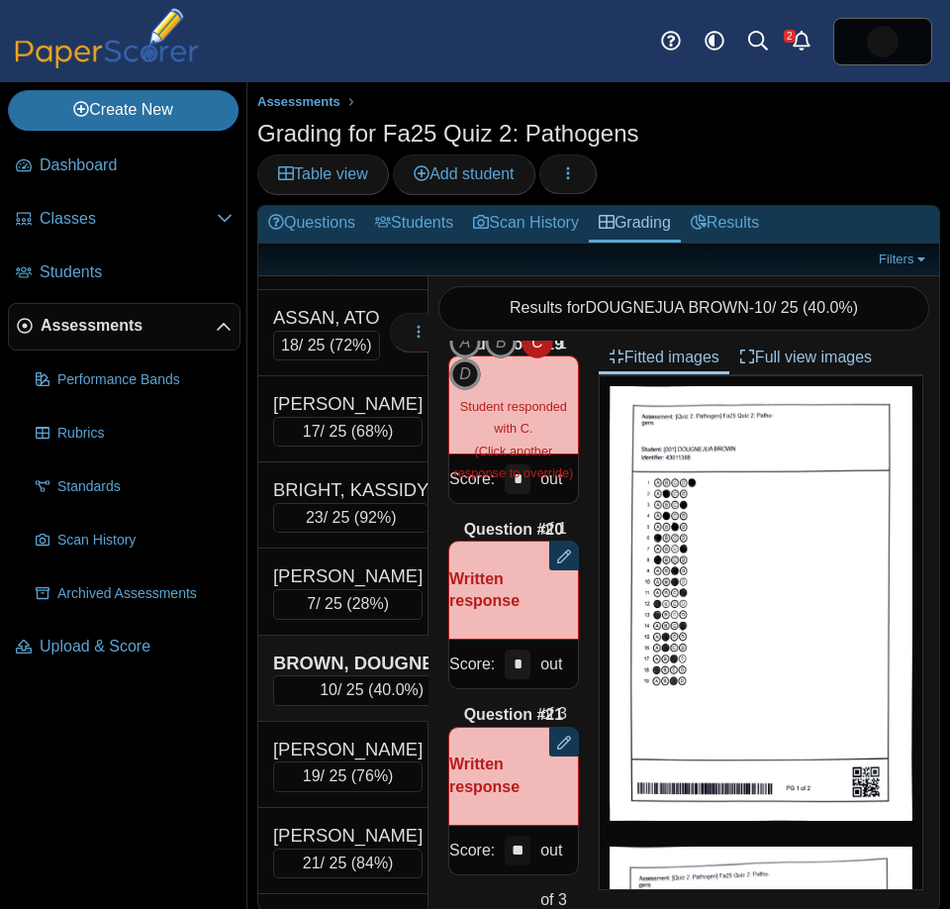
type input "**"
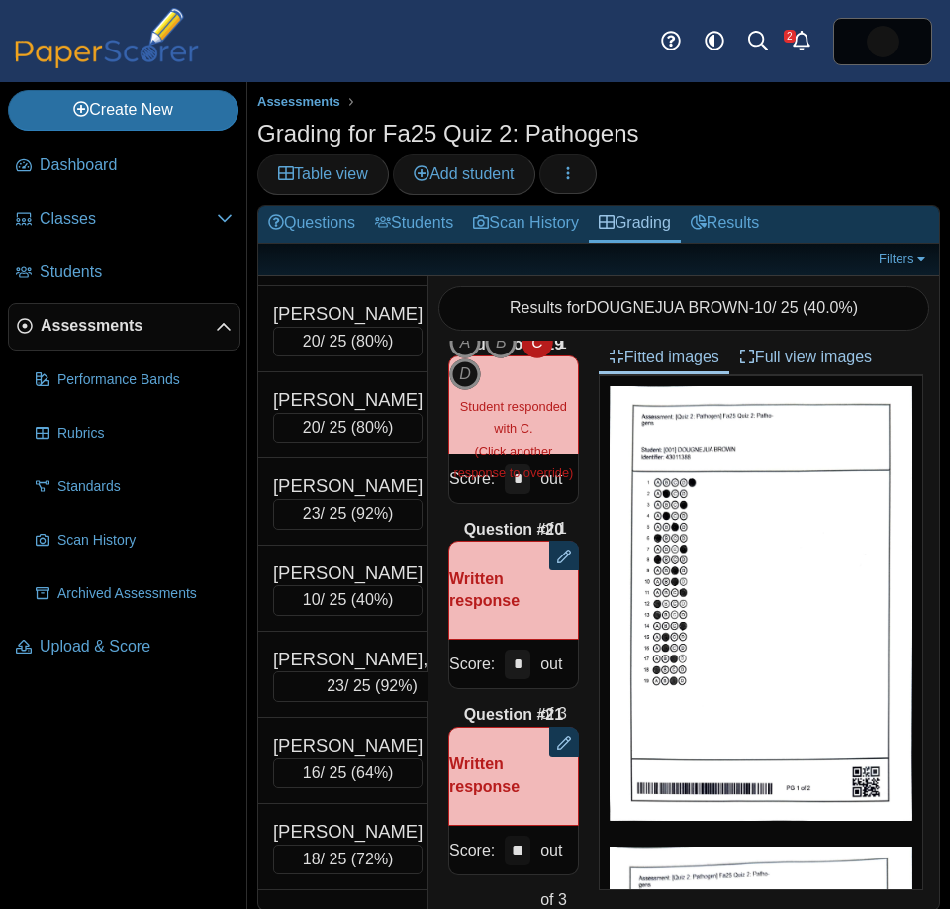
scroll to position [1568, 0]
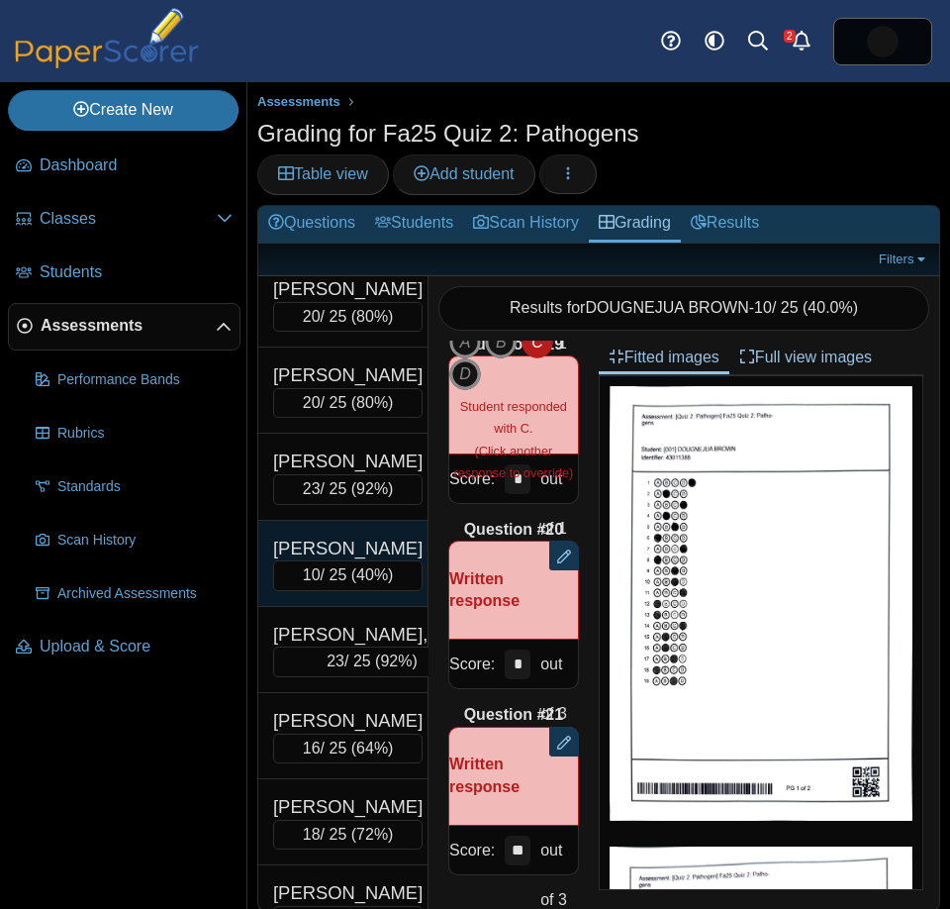
click at [385, 561] on div "GUERRA, KAMILA" at bounding box center [347, 548] width 149 height 26
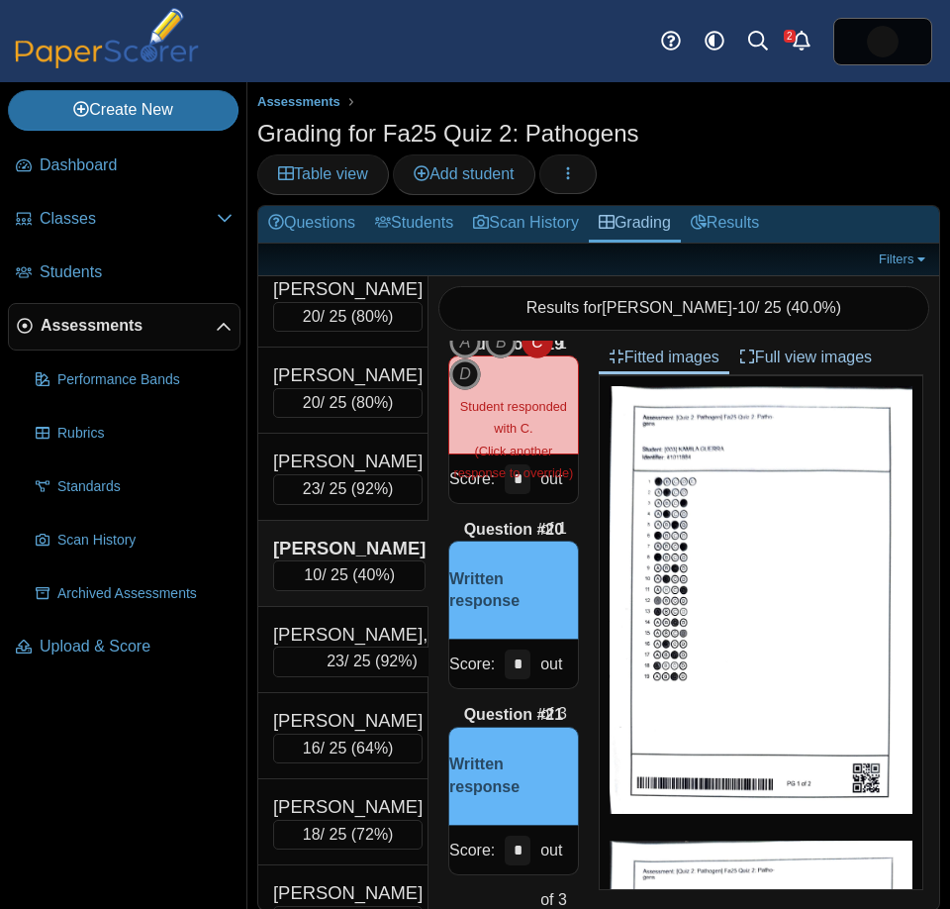
scroll to position [3380, 0]
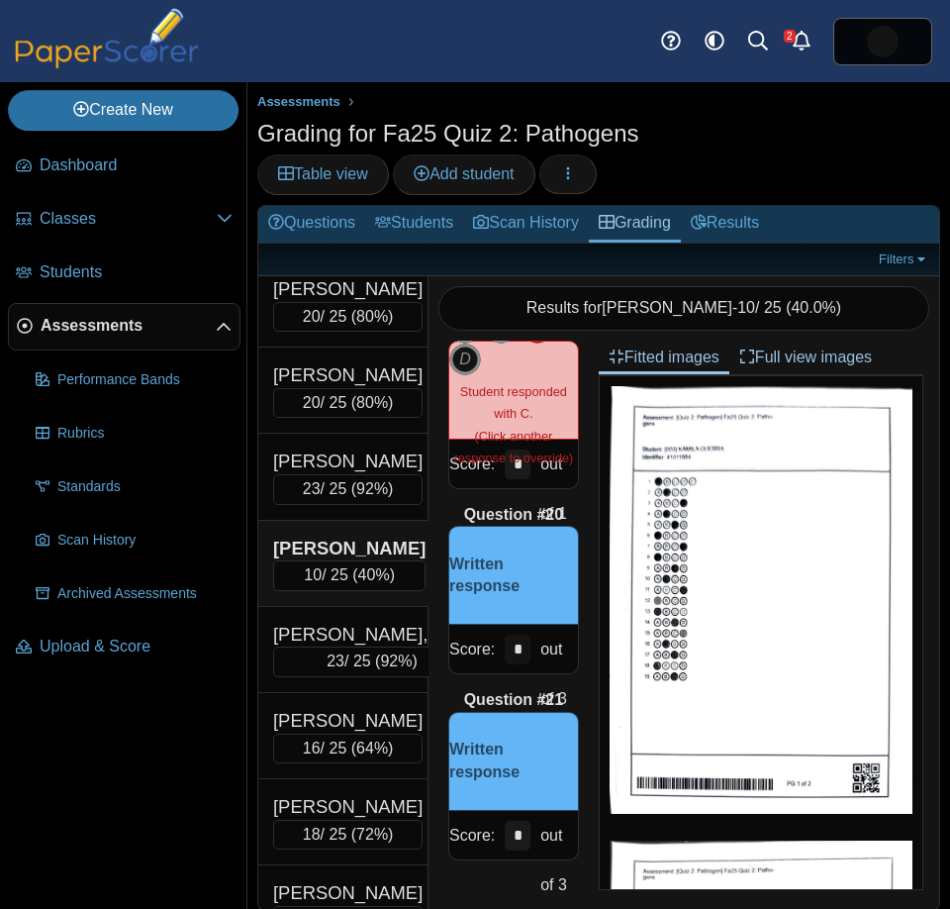
click at [500, 646] on div "*" at bounding box center [518, 649] width 36 height 48
drag, startPoint x: 525, startPoint y: 828, endPoint x: 501, endPoint y: 822, distance: 24.5
click at [501, 823] on div "*" at bounding box center [518, 835] width 36 height 48
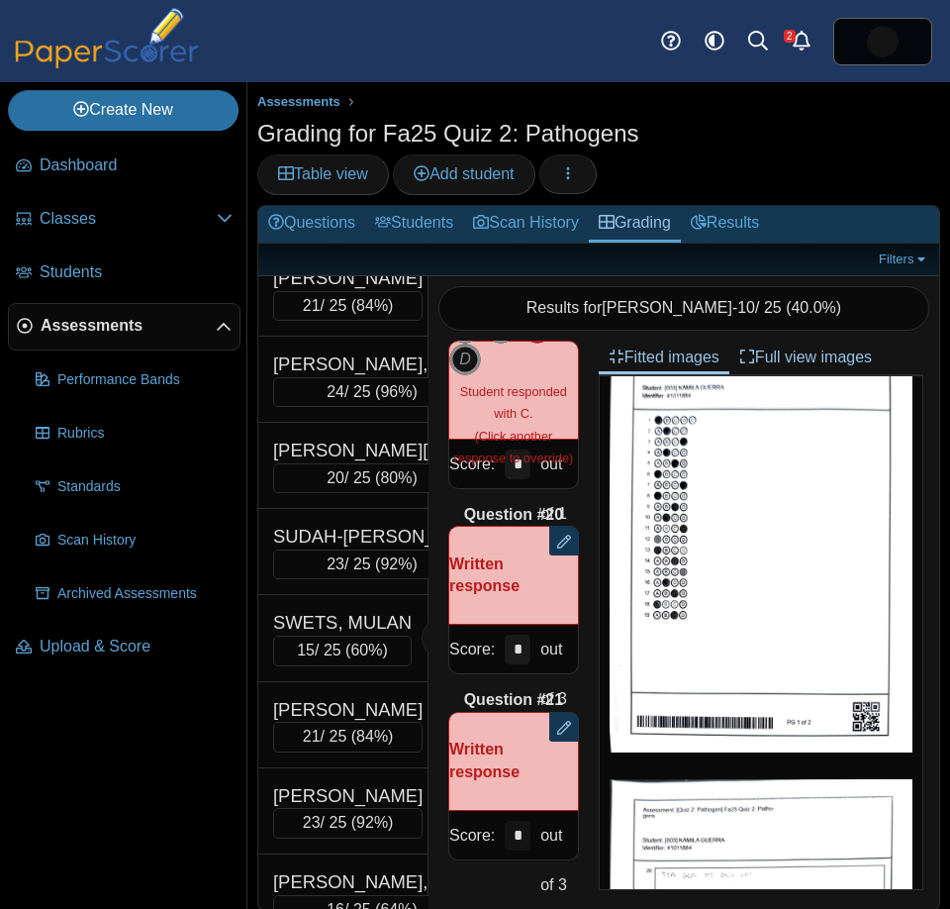
scroll to position [4391, 0]
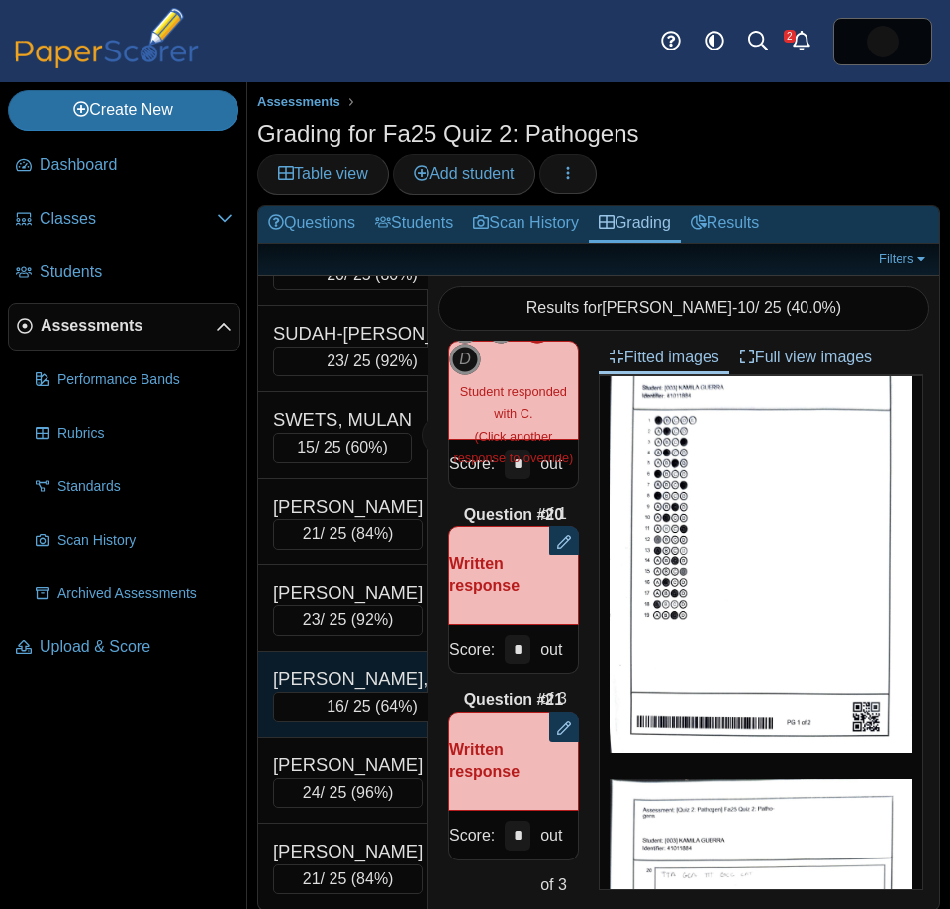
click at [321, 678] on div "[PERSON_NAME], [PERSON_NAME]" at bounding box center [372, 679] width 198 height 26
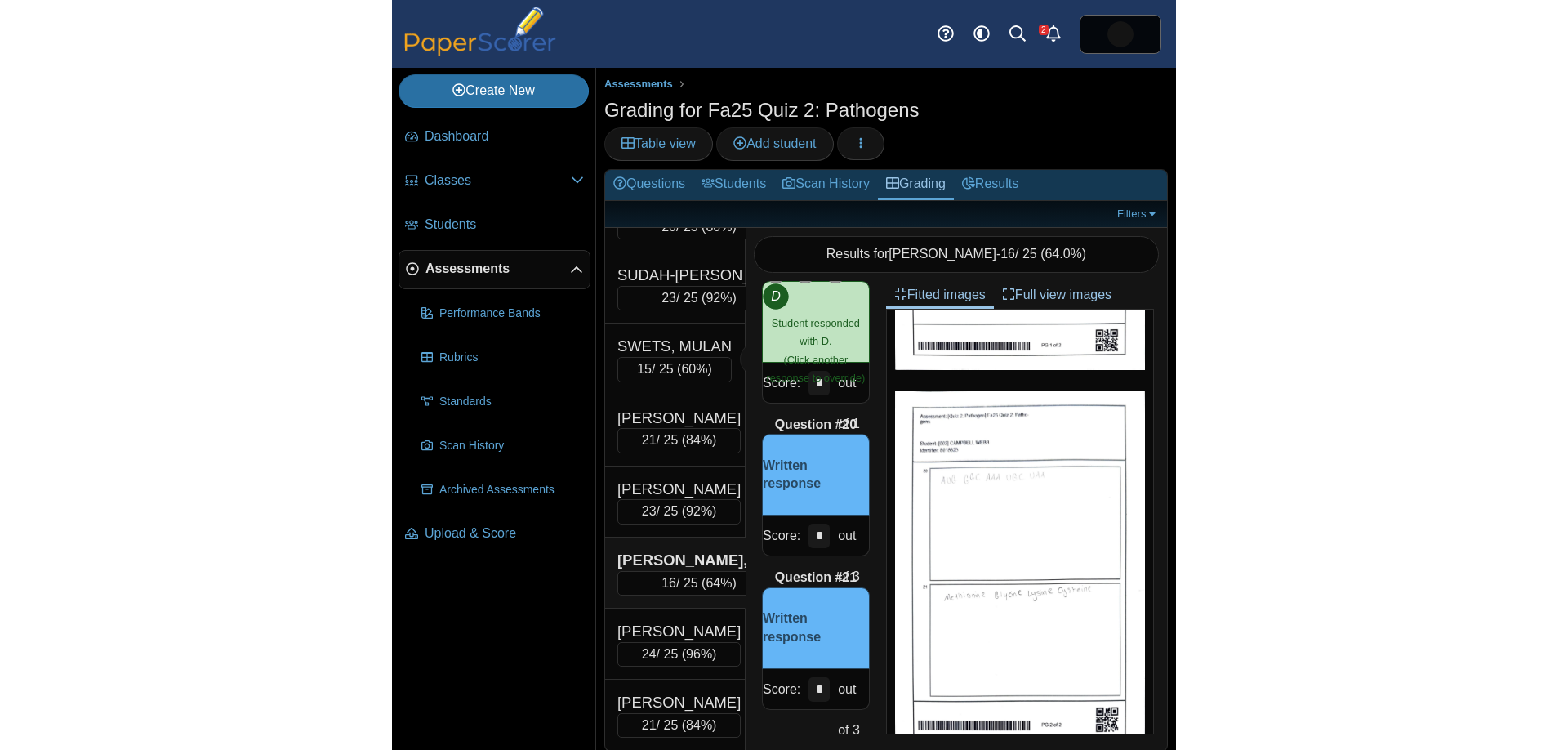
scroll to position [275, 0]
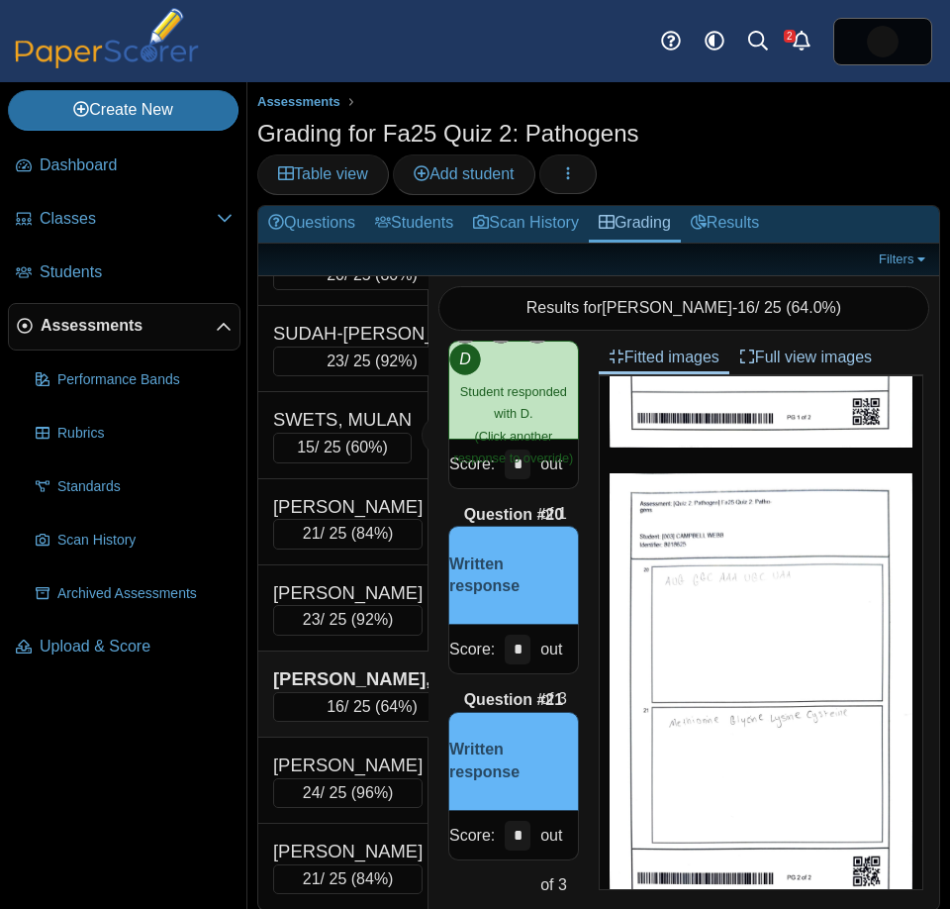
drag, startPoint x: 530, startPoint y: 659, endPoint x: 521, endPoint y: 657, distance: 10.1
click at [521, 657] on div "*" at bounding box center [518, 649] width 36 height 48
click at [498, 653] on div "Score: * out of 3" at bounding box center [513, 649] width 131 height 49
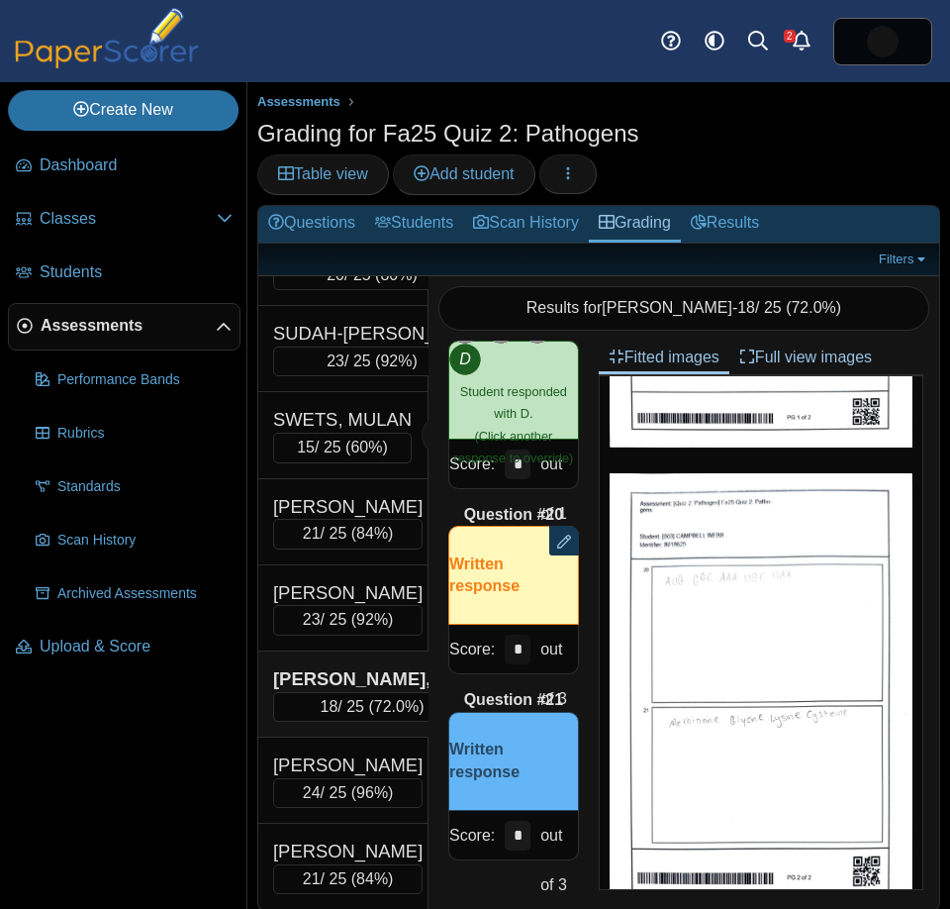
type input "*"
drag, startPoint x: 523, startPoint y: 842, endPoint x: 506, endPoint y: 845, distance: 17.1
click at [508, 845] on input "*" at bounding box center [518, 835] width 26 height 30
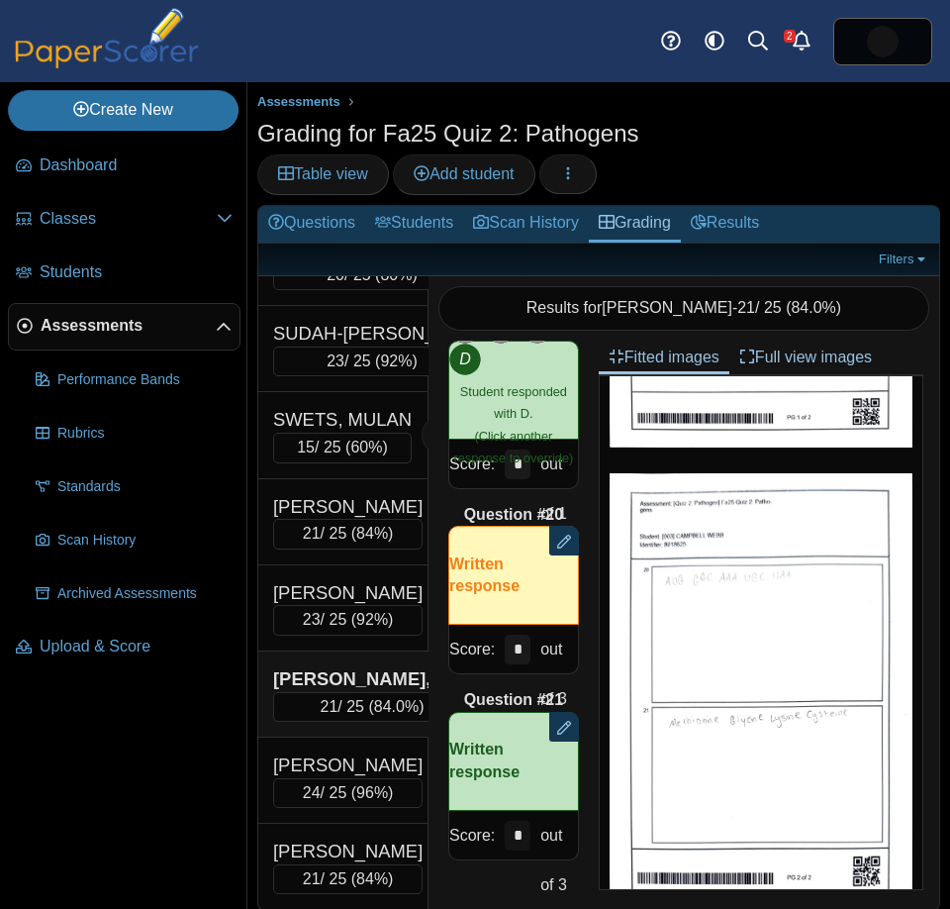
type input "*"
click at [745, 136] on div "Grading for Fa25 Quiz 2: Pathogens Table view Add student Loading…" at bounding box center [598, 158] width 683 height 83
click at [364, 668] on div "WEBB, CAMPBELL" at bounding box center [372, 679] width 198 height 26
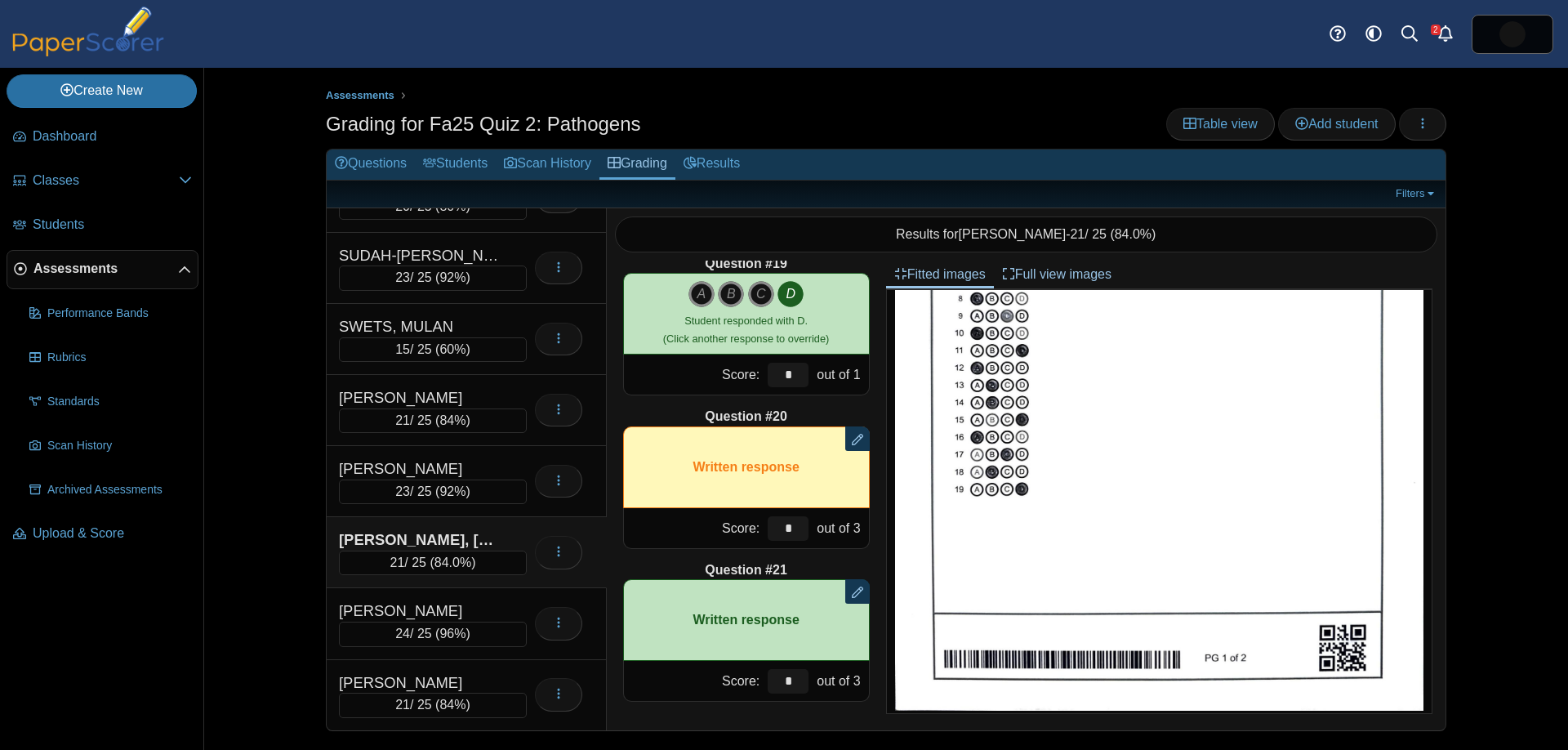
scroll to position [2776, 0]
click at [96, 274] on span "Assessments" at bounding box center [106, 269] width 144 height 18
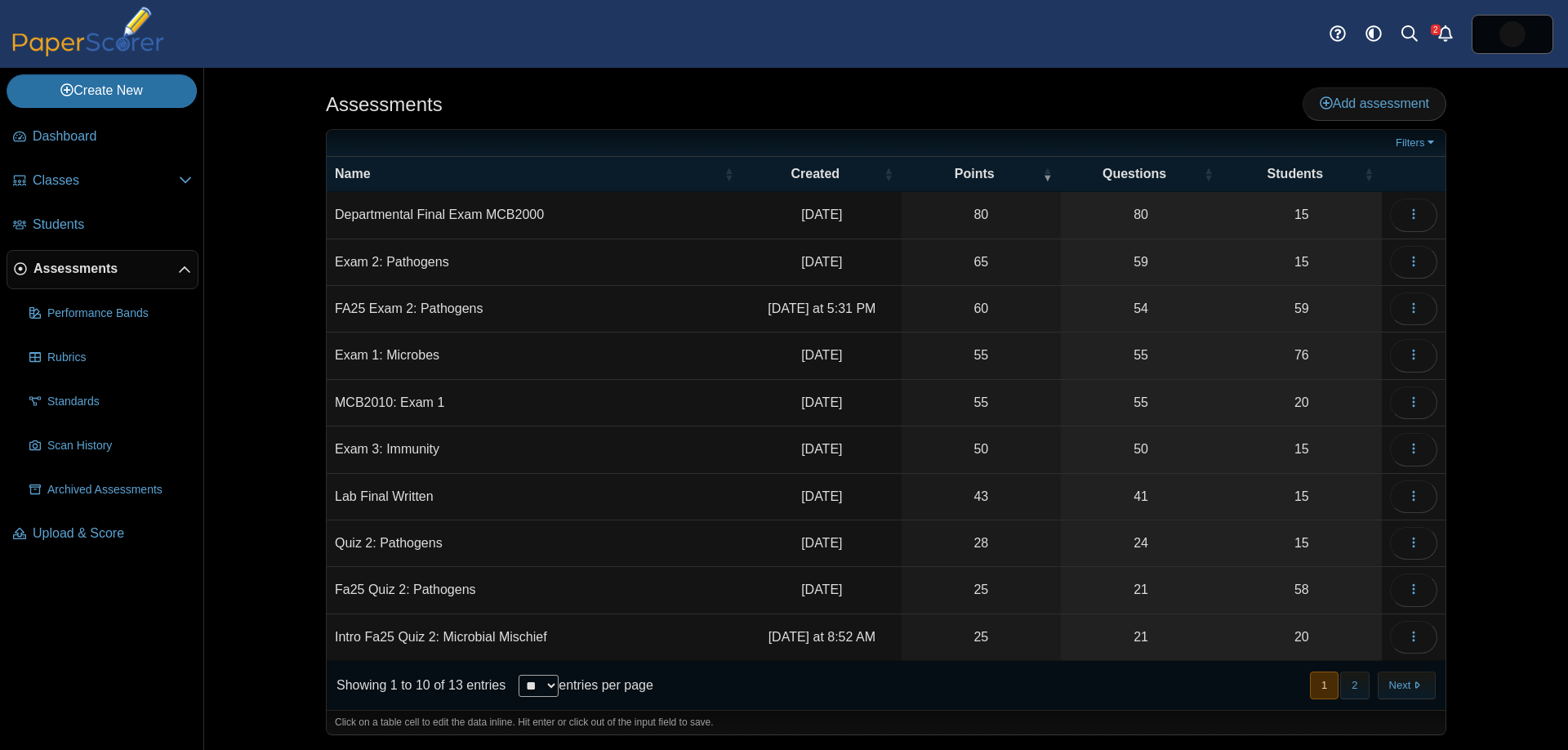
scroll to position [1, 0]
click at [1407, 306] on icon "button" at bounding box center [1414, 307] width 13 height 13
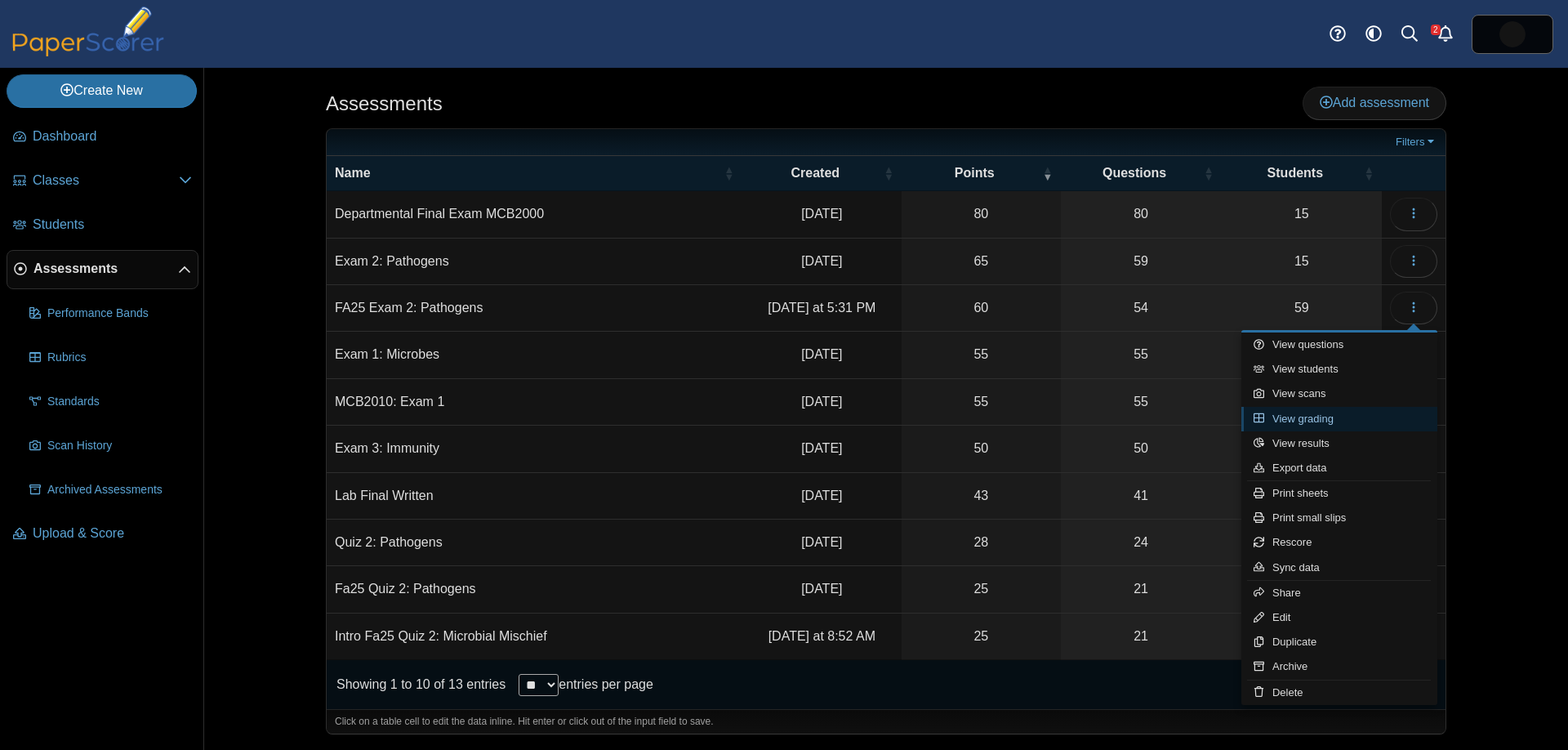
click at [1372, 415] on link "View grading" at bounding box center [1339, 419] width 196 height 25
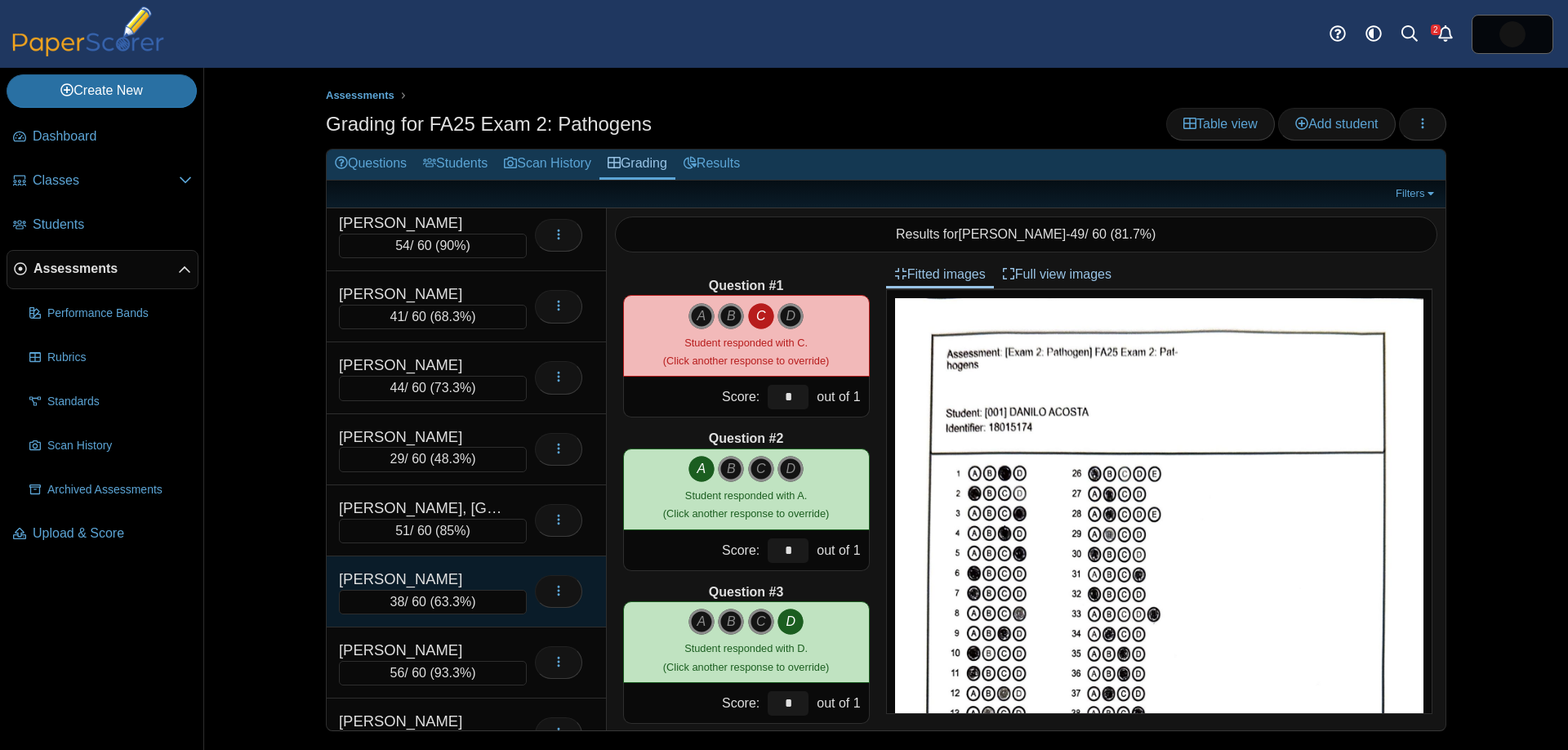
scroll to position [1132, 0]
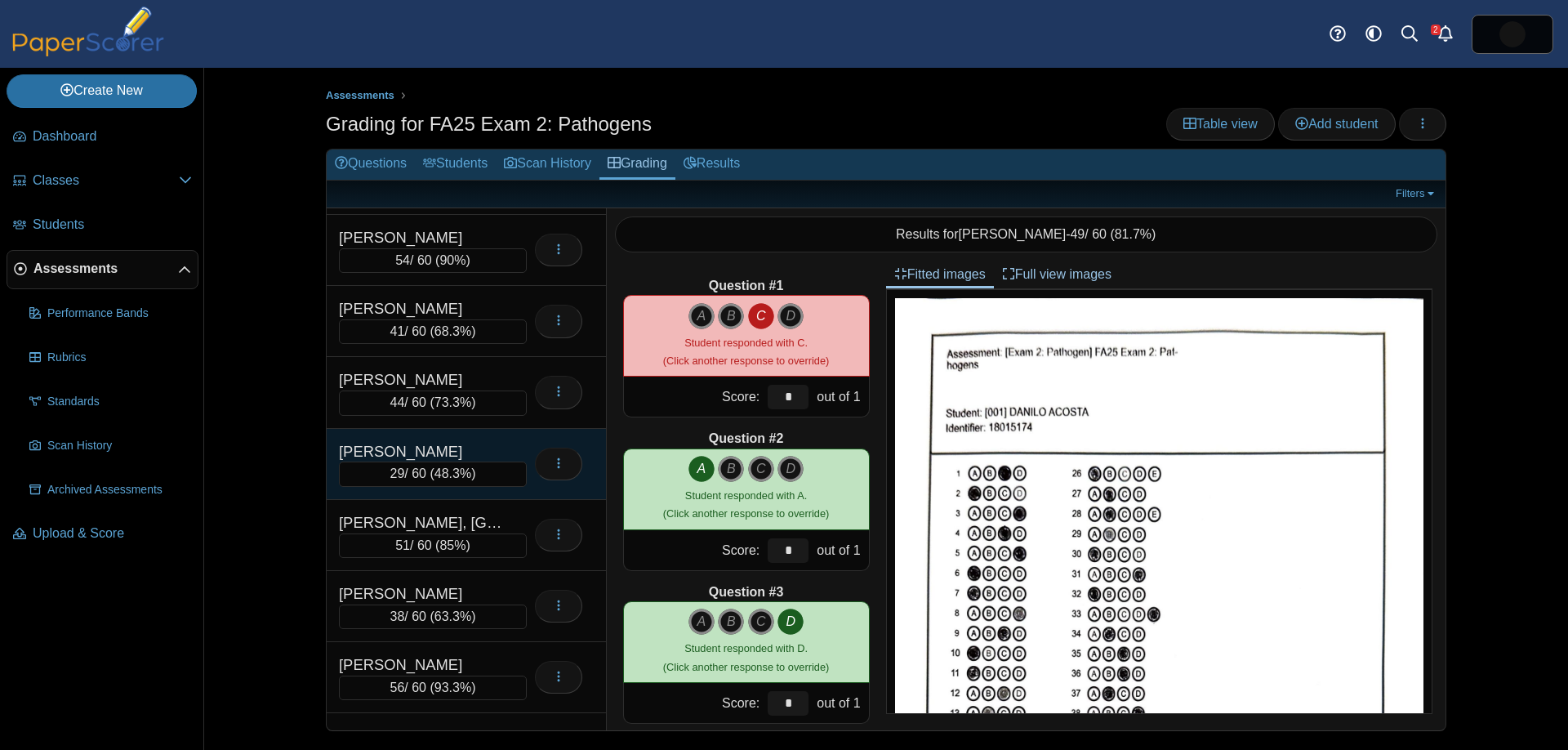
click at [446, 452] on div "GUERRA, KAMILA" at bounding box center [421, 451] width 163 height 21
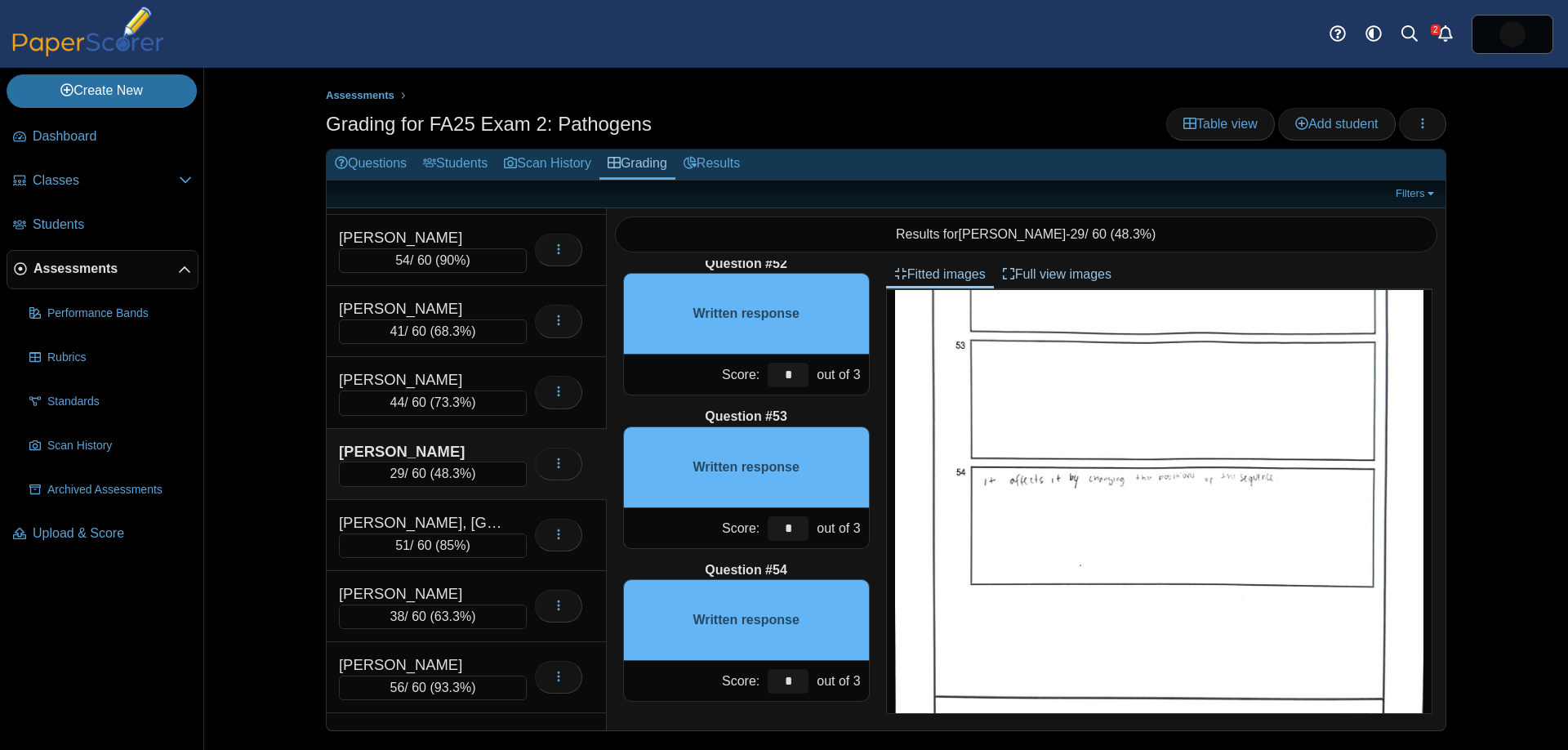
scroll to position [1082, 0]
drag, startPoint x: 796, startPoint y: 686, endPoint x: 741, endPoint y: 672, distance: 56.8
click at [744, 673] on div "Score: * out of 3" at bounding box center [746, 681] width 247 height 40
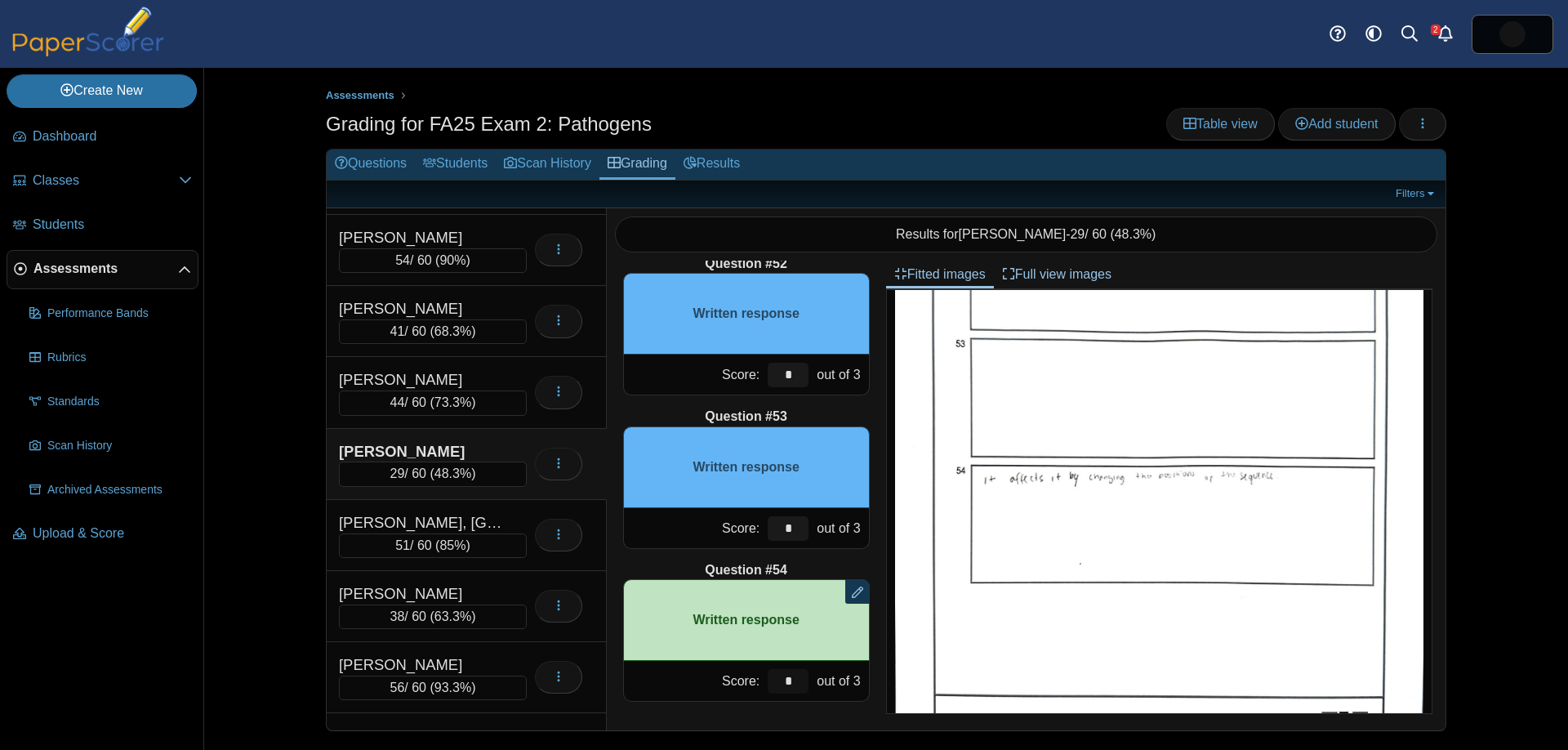
type input "*"
drag, startPoint x: 790, startPoint y: 517, endPoint x: 776, endPoint y: 516, distance: 14.0
click at [782, 516] on input "*" at bounding box center [787, 528] width 40 height 25
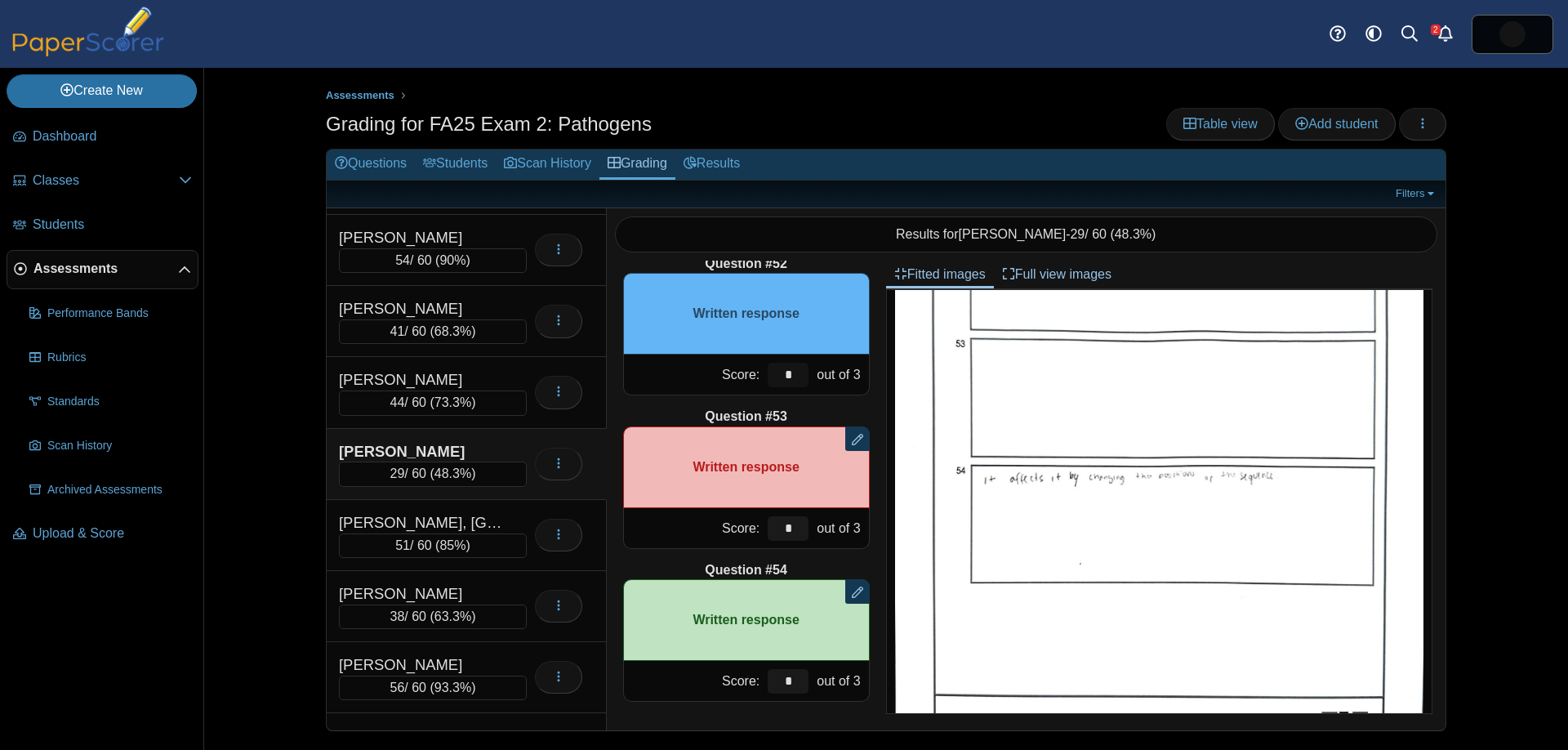
drag, startPoint x: 801, startPoint y: 375, endPoint x: 767, endPoint y: 367, distance: 34.9
click at [767, 367] on input "*" at bounding box center [787, 375] width 40 height 25
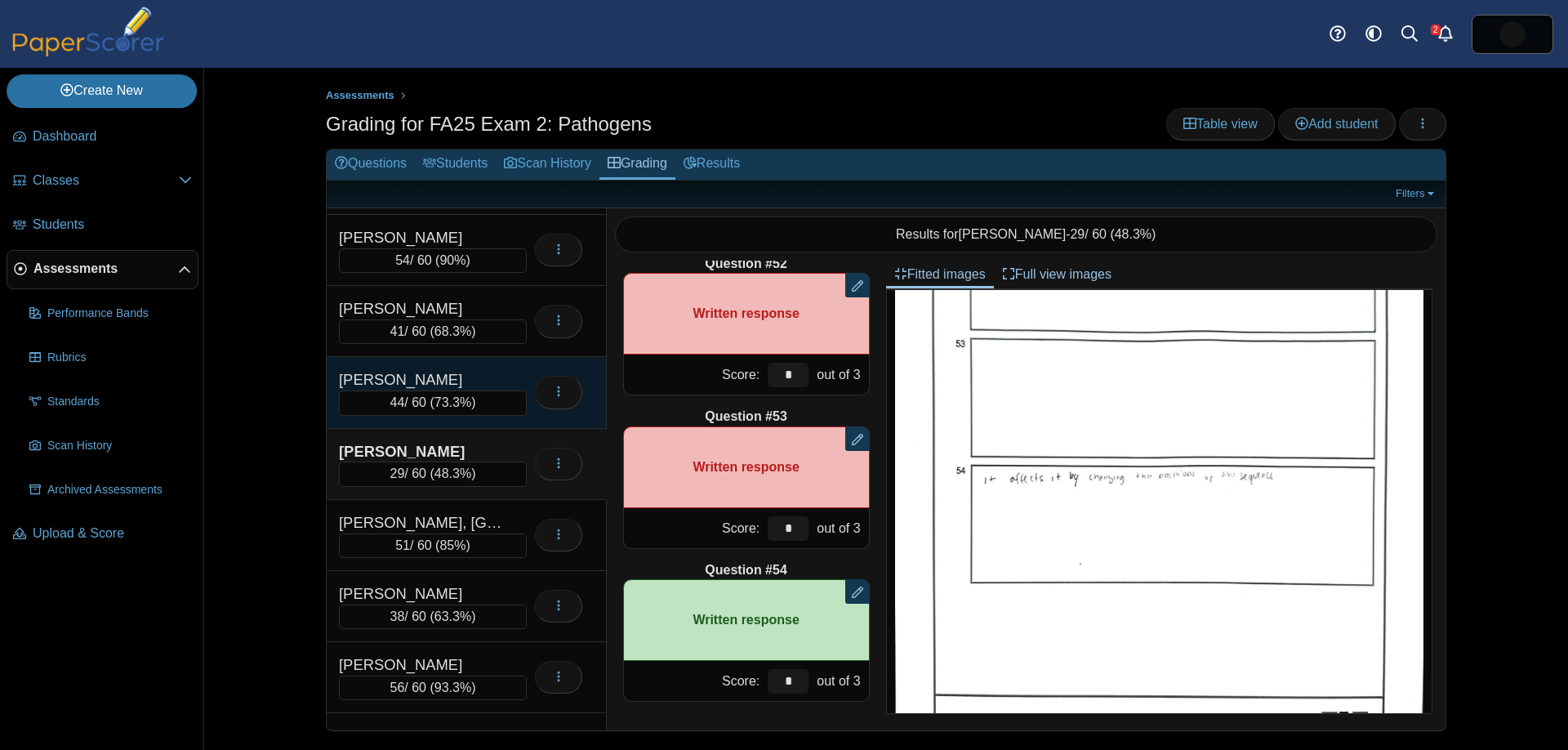
click at [432, 408] on div "44 / 60 ( 73.3% )" at bounding box center [433, 403] width 188 height 25
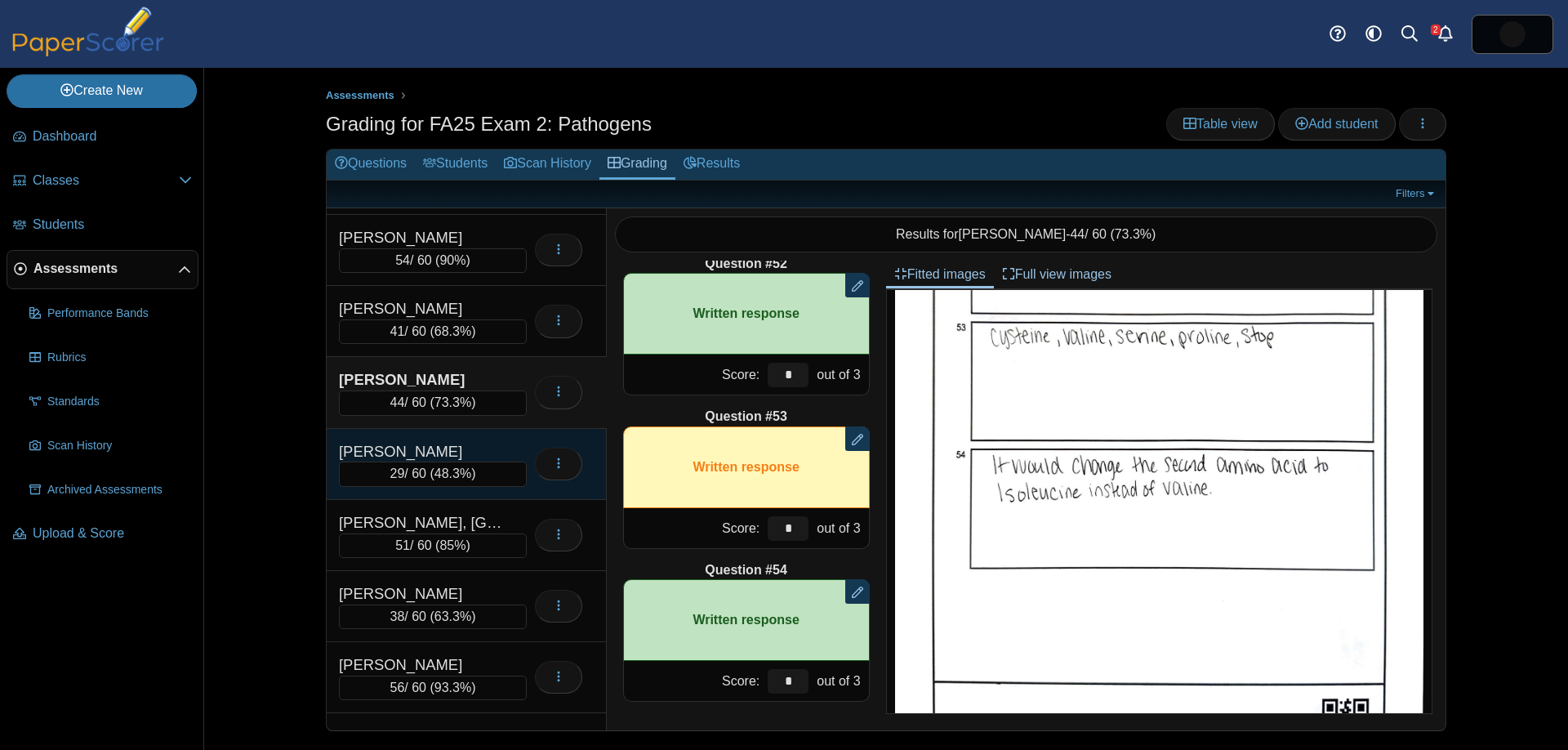
scroll to position [0, 0]
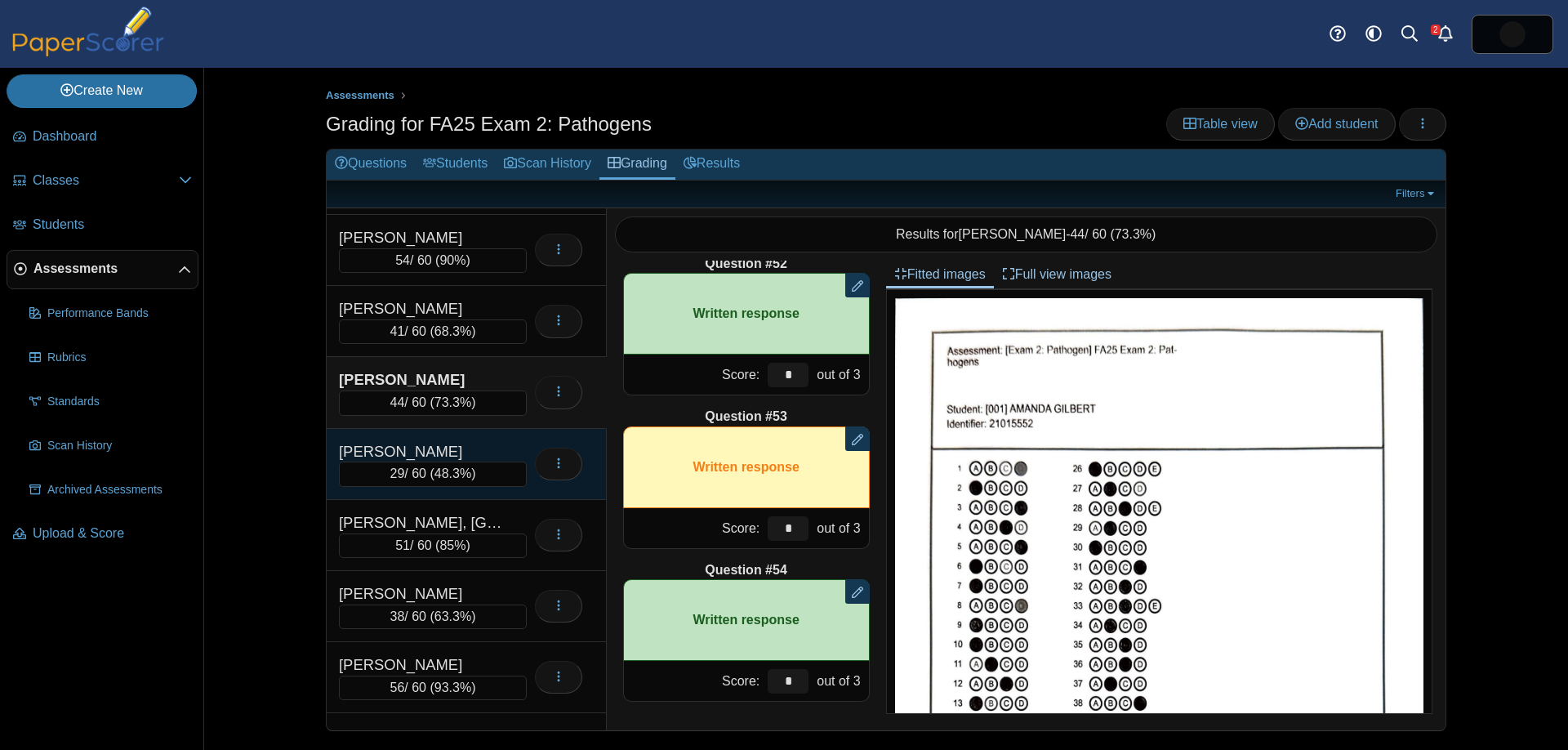
click at [466, 452] on div "GUERRA, KAMILA" at bounding box center [421, 451] width 163 height 21
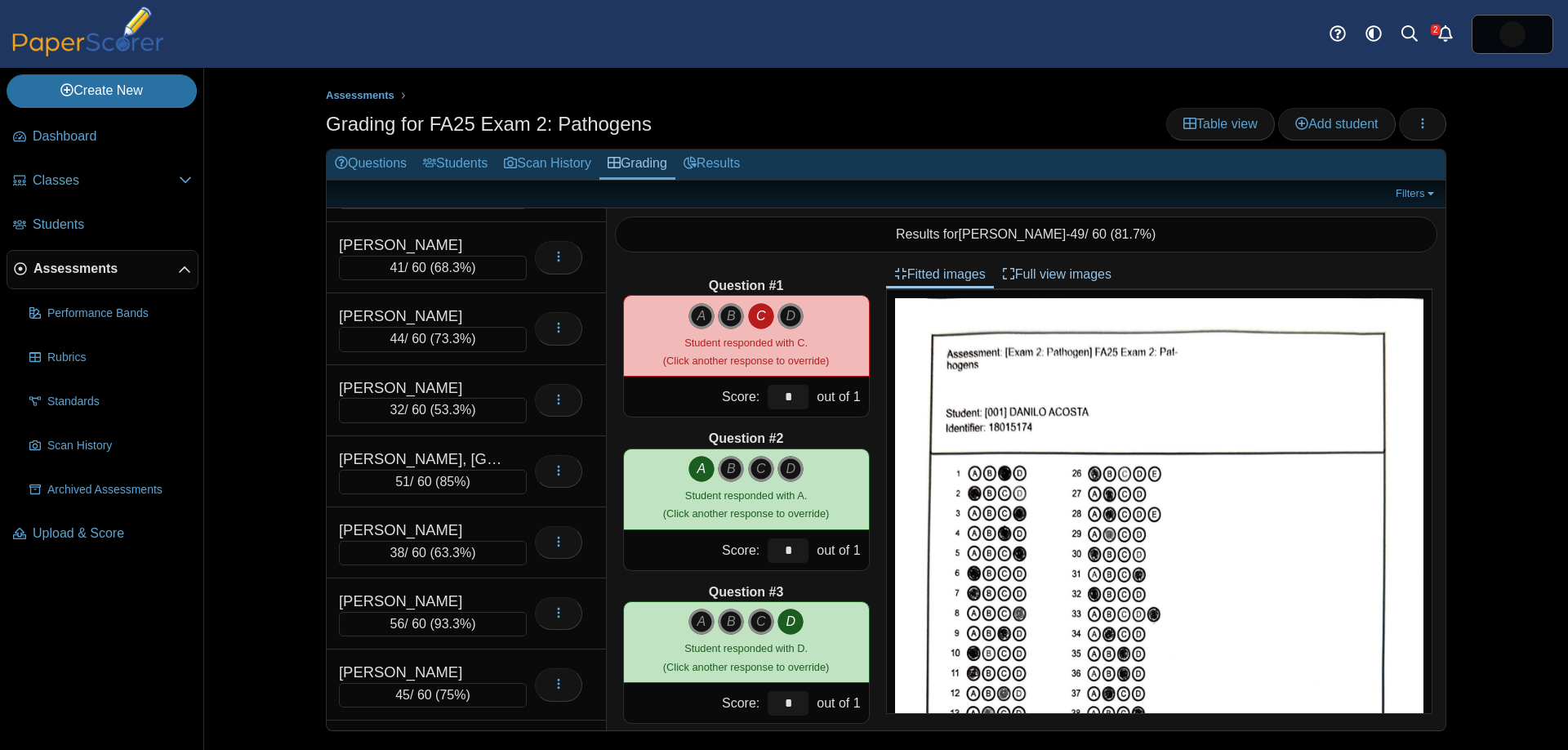
scroll to position [1196, 0]
click at [128, 275] on span "Assessments" at bounding box center [106, 269] width 144 height 18
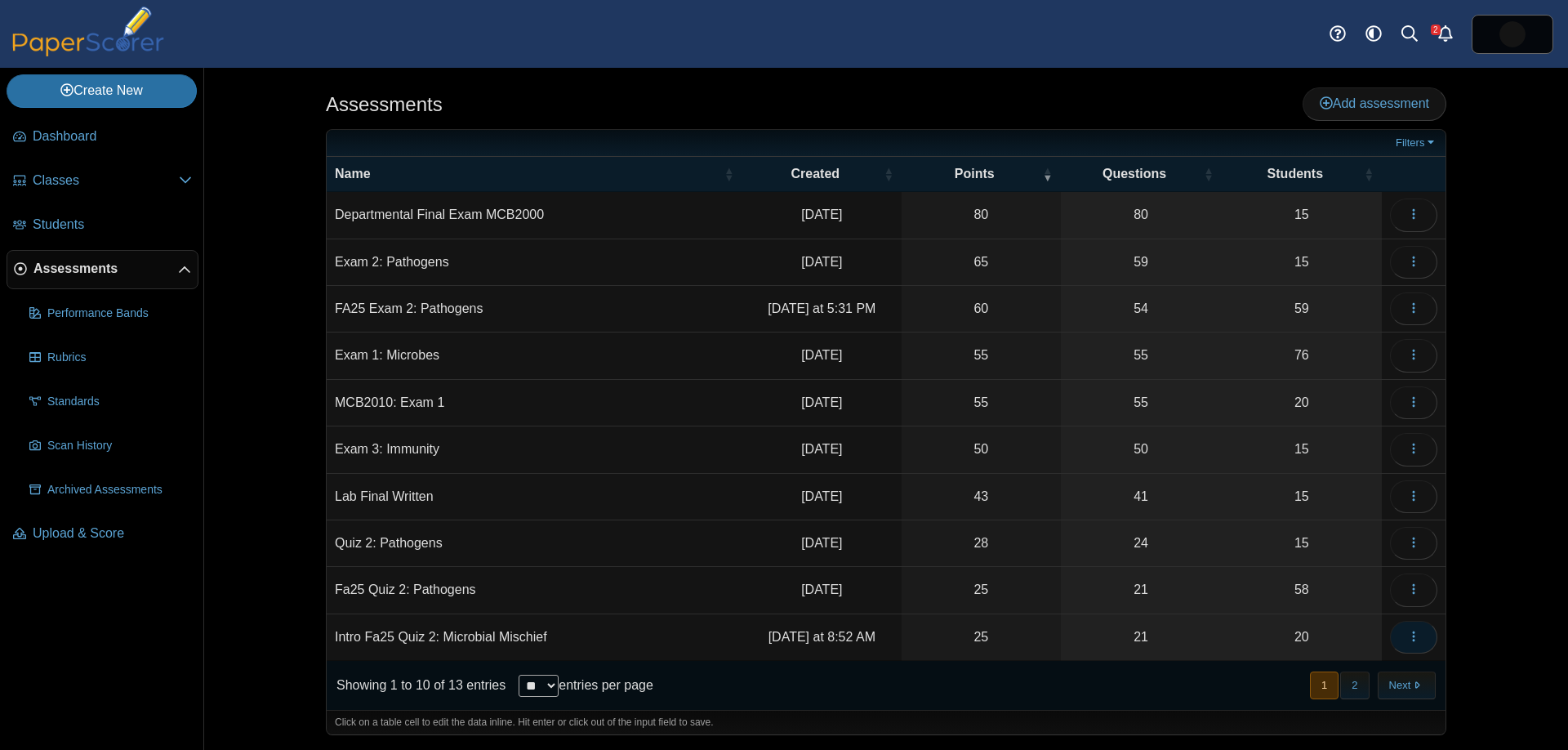
click at [1415, 633] on icon "button" at bounding box center [1414, 636] width 13 height 13
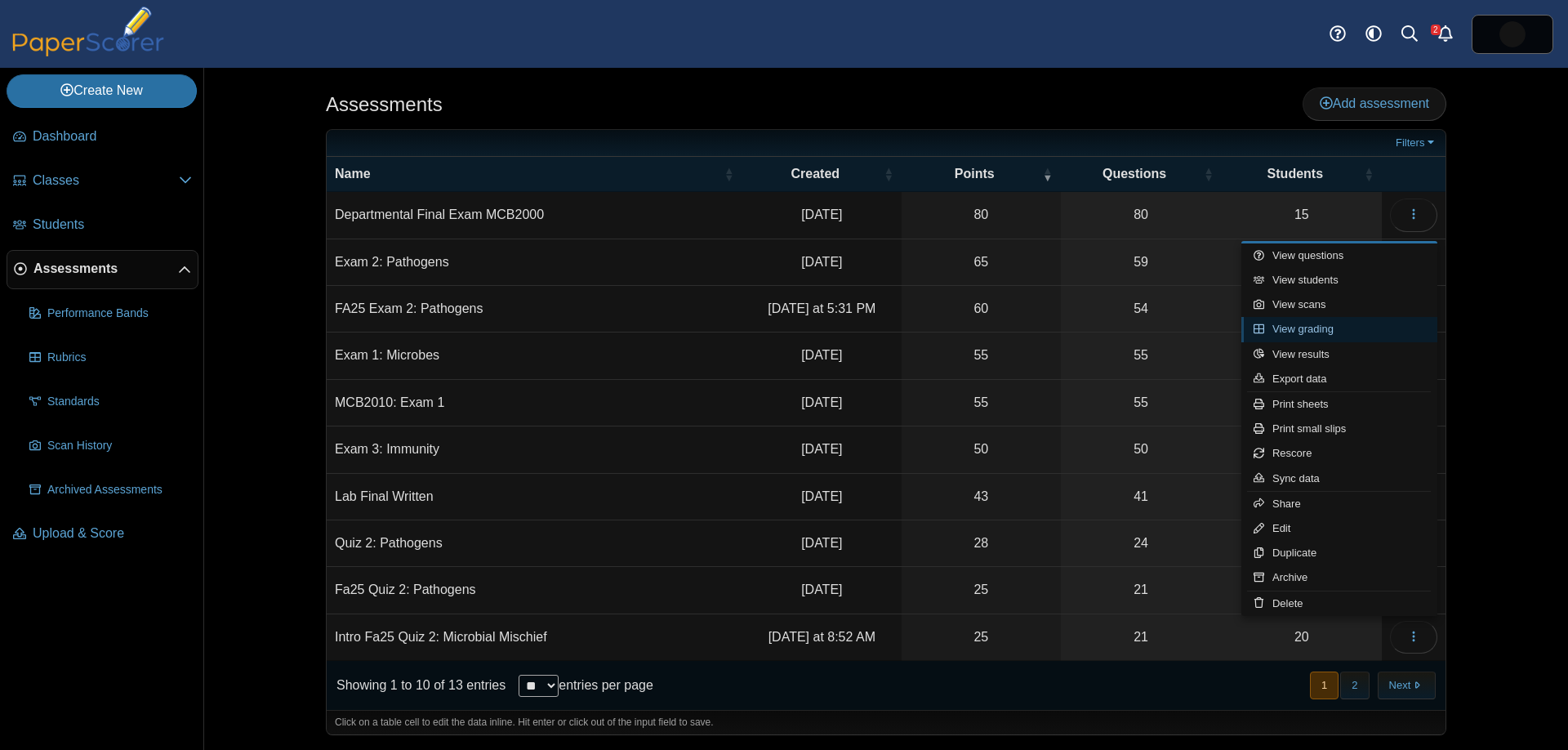
click at [1294, 321] on link "View grading" at bounding box center [1339, 329] width 196 height 25
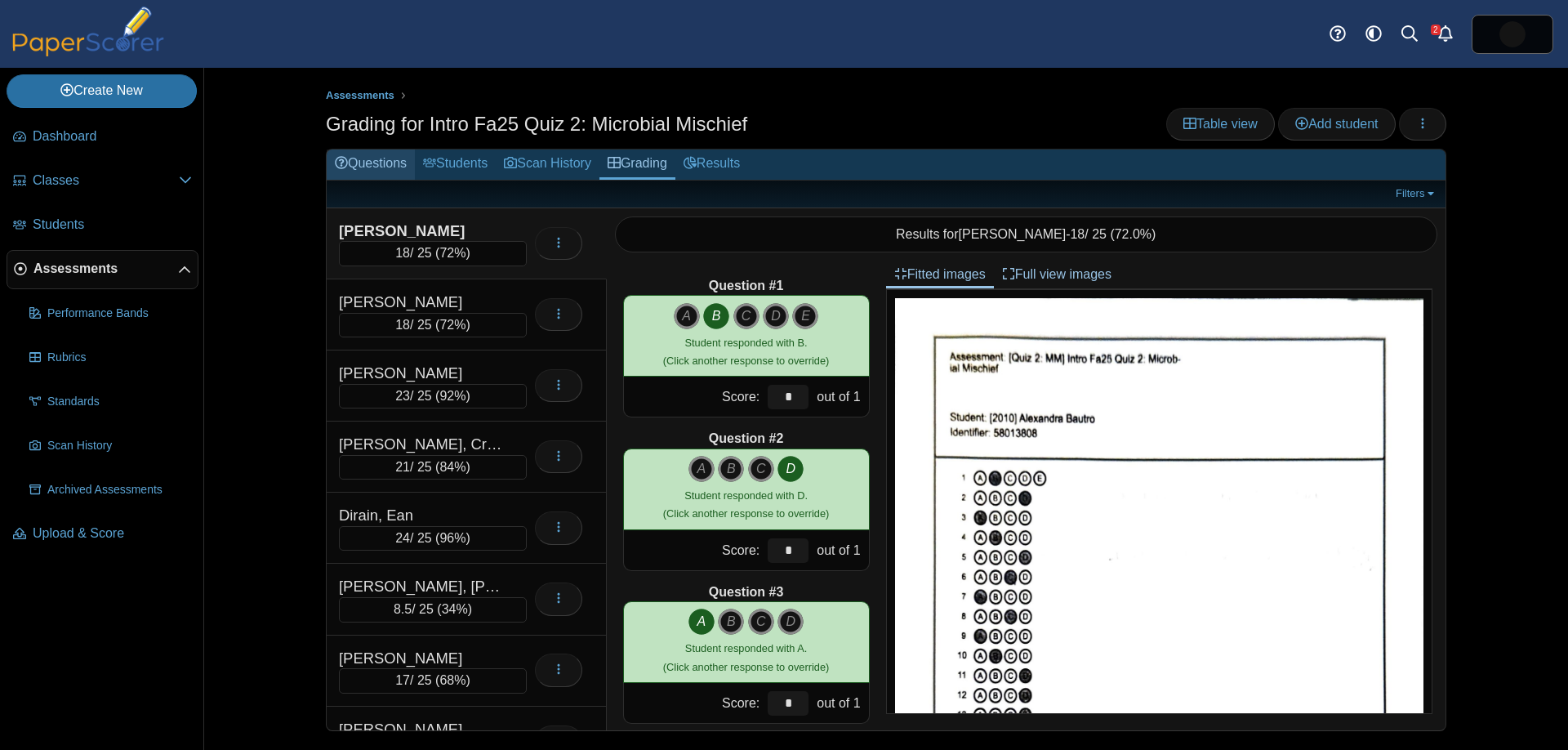
click at [376, 159] on link "Questions" at bounding box center [371, 164] width 88 height 31
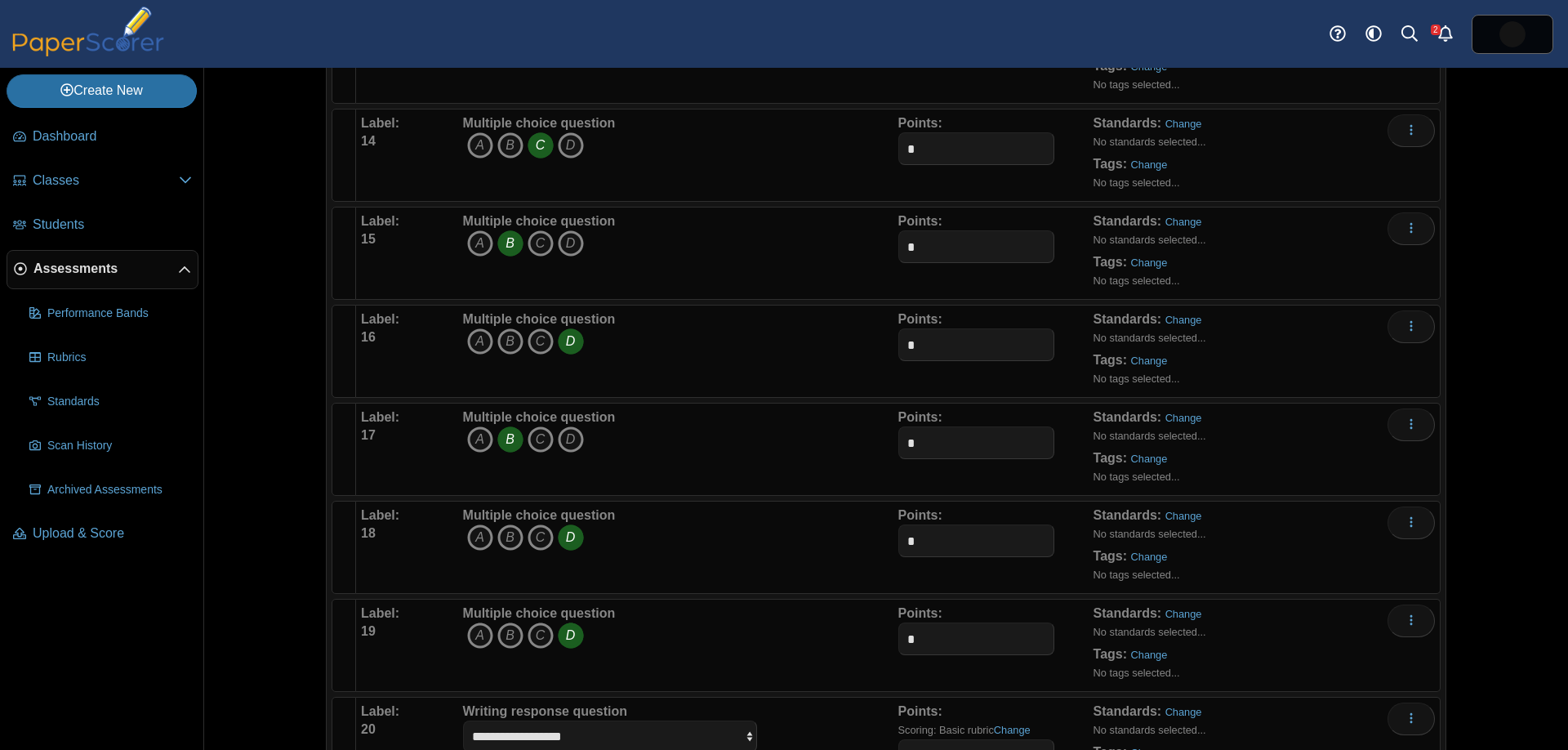
scroll to position [1403, 0]
